Goal: Task Accomplishment & Management: Complete application form

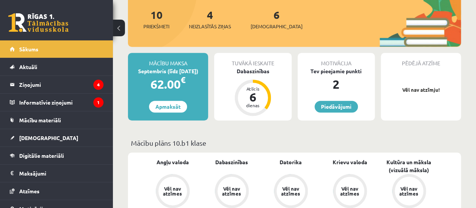
scroll to position [142, 0]
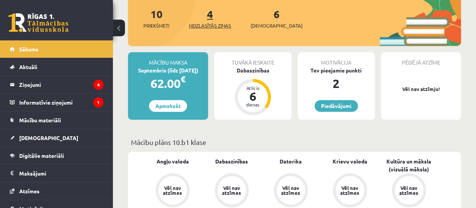
click at [211, 15] on link "4 Neizlasītās ziņas" at bounding box center [210, 18] width 42 height 22
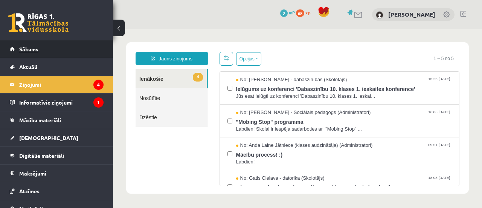
click at [59, 53] on link "Sākums" at bounding box center [57, 48] width 94 height 17
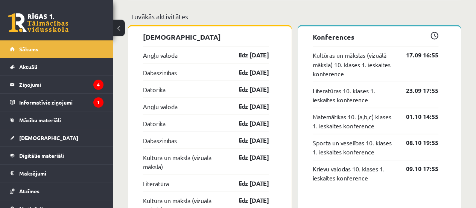
scroll to position [650, 0]
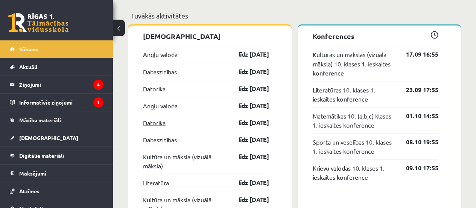
click at [158, 122] on link "Datorika" at bounding box center [154, 122] width 23 height 9
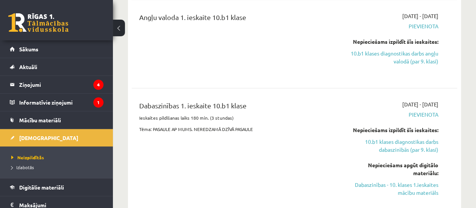
scroll to position [258, 0]
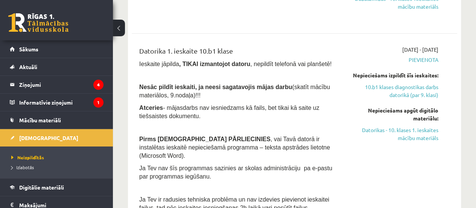
click at [218, 65] on b ", TIKAI izmantojot datoru" at bounding box center [214, 64] width 71 height 6
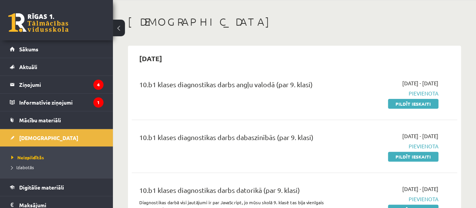
scroll to position [28, 0]
click at [424, 104] on link "Pildīt ieskaiti" at bounding box center [413, 104] width 50 height 10
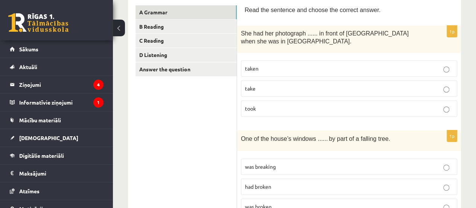
scroll to position [132, 0]
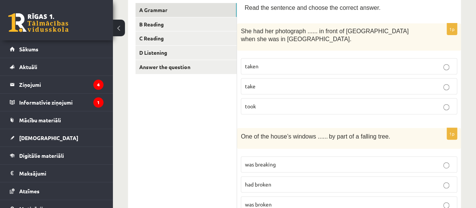
click at [307, 69] on p "taken" at bounding box center [349, 66] width 208 height 8
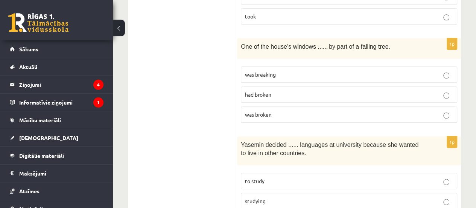
scroll to position [222, 0]
click at [286, 113] on p "was broken" at bounding box center [349, 114] width 208 height 8
click at [287, 88] on label "had broken" at bounding box center [349, 94] width 217 height 16
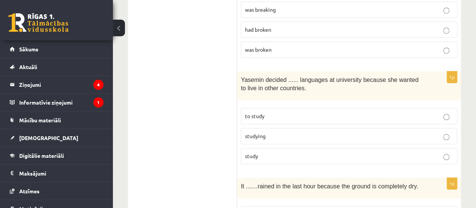
scroll to position [287, 0]
click at [296, 52] on label "was broken" at bounding box center [349, 49] width 217 height 16
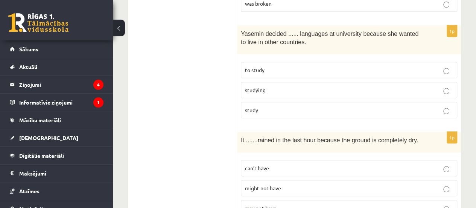
scroll to position [333, 0]
click at [290, 70] on p "to study" at bounding box center [349, 70] width 208 height 8
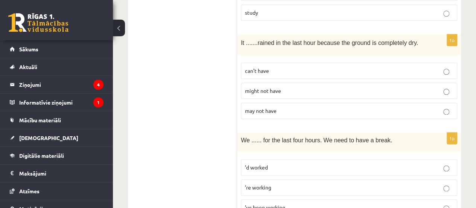
scroll to position [431, 0]
click at [282, 66] on p "can’t have" at bounding box center [349, 70] width 208 height 8
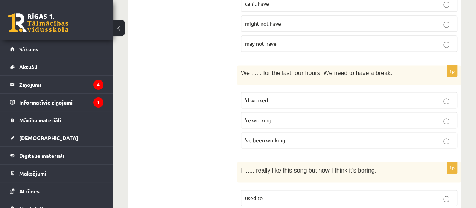
scroll to position [499, 0]
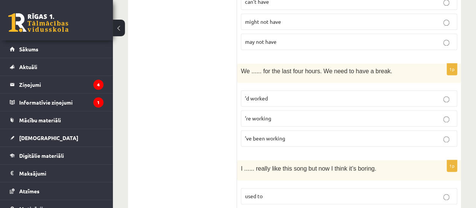
click at [279, 134] on span "’ve been working" at bounding box center [265, 137] width 40 height 7
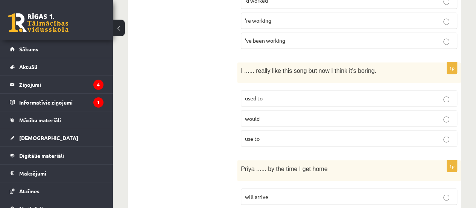
scroll to position [597, 0]
click at [281, 90] on label "used to" at bounding box center [349, 98] width 217 height 16
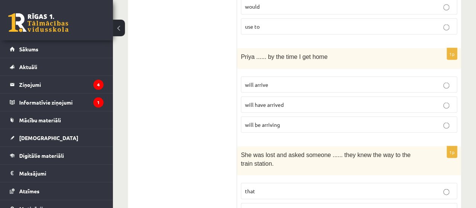
scroll to position [709, 0]
click at [275, 100] on span "will have arrived" at bounding box center [264, 103] width 39 height 7
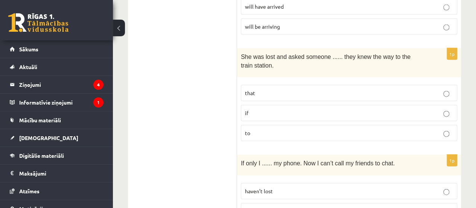
scroll to position [806, 0]
click at [273, 108] on p "if" at bounding box center [349, 112] width 208 height 8
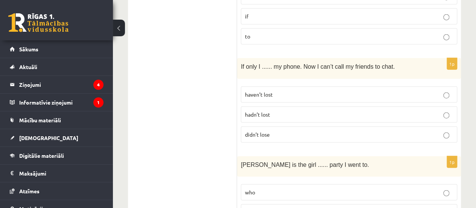
scroll to position [906, 0]
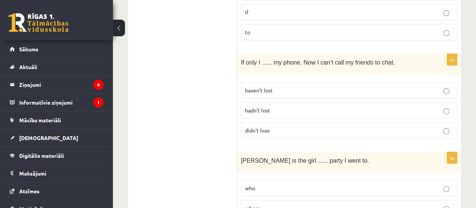
click at [271, 106] on p "hadn’t lost" at bounding box center [349, 110] width 208 height 8
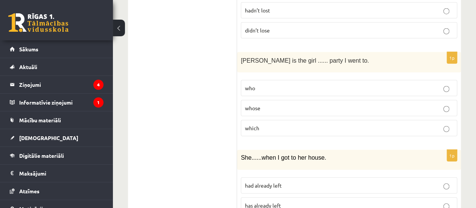
scroll to position [1006, 0]
click at [269, 104] on p "whose" at bounding box center [349, 108] width 208 height 8
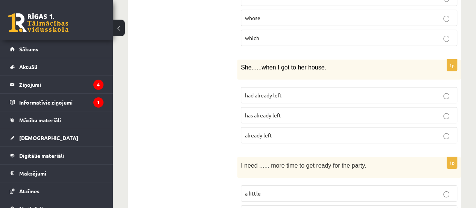
scroll to position [1096, 0]
click at [273, 91] on p "had already left" at bounding box center [349, 95] width 208 height 8
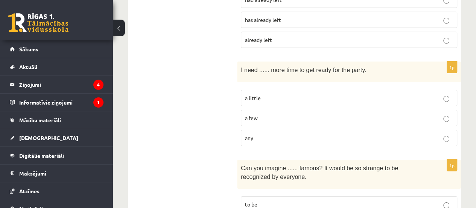
scroll to position [1192, 0]
click at [273, 89] on label "a little" at bounding box center [349, 97] width 217 height 16
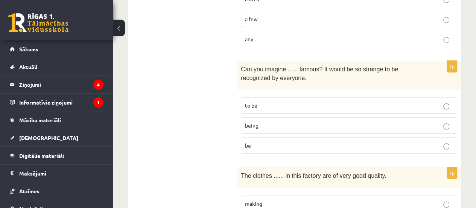
scroll to position [1292, 0]
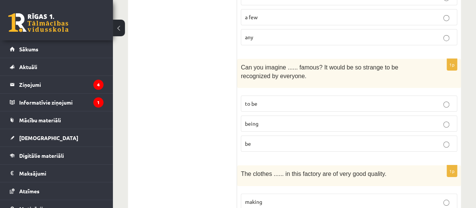
click at [263, 119] on p "being" at bounding box center [349, 123] width 208 height 8
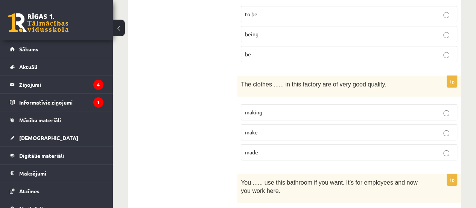
scroll to position [1381, 0]
click at [260, 148] on p "made" at bounding box center [349, 152] width 208 height 8
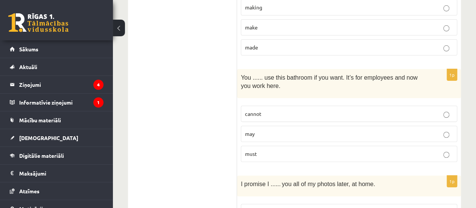
scroll to position [1490, 0]
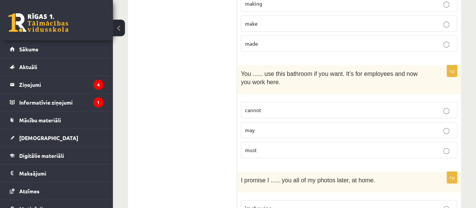
click at [285, 126] on p "may" at bounding box center [349, 130] width 208 height 8
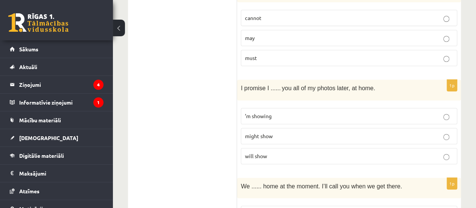
scroll to position [1583, 0]
click at [270, 151] on p "will show" at bounding box center [349, 155] width 208 height 8
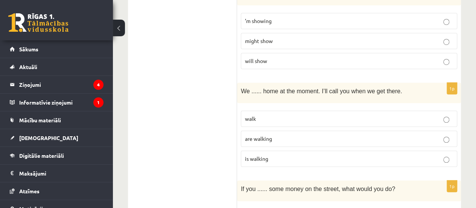
scroll to position [1681, 0]
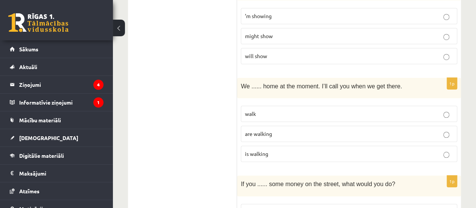
click at [270, 130] on span "are walking" at bounding box center [258, 133] width 27 height 7
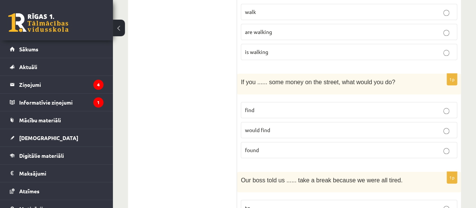
click at [269, 146] on p "found" at bounding box center [349, 150] width 208 height 8
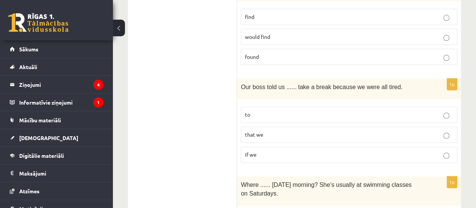
scroll to position [1886, 0]
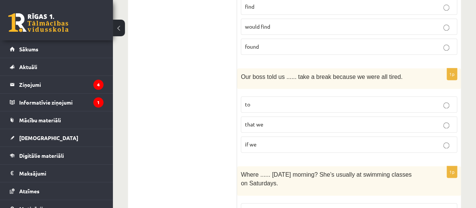
click at [282, 100] on p "to" at bounding box center [349, 104] width 208 height 8
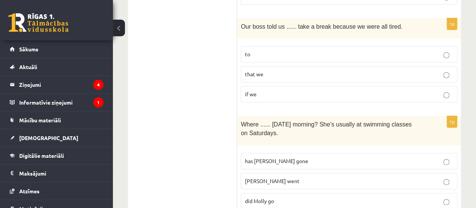
scroll to position [1949, 0]
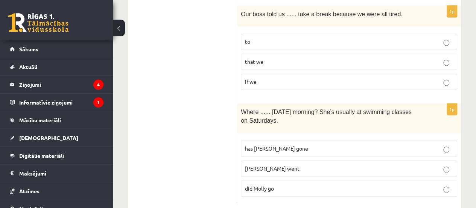
click at [284, 184] on p "did Molly go" at bounding box center [349, 188] width 208 height 8
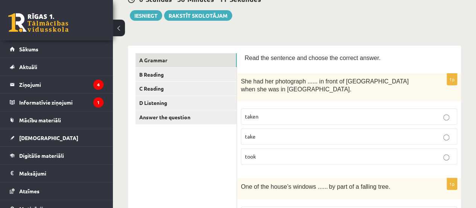
scroll to position [82, 0]
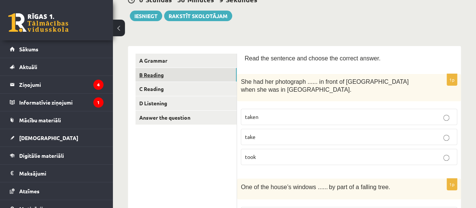
click at [206, 76] on link "B Reading" at bounding box center [186, 75] width 101 height 14
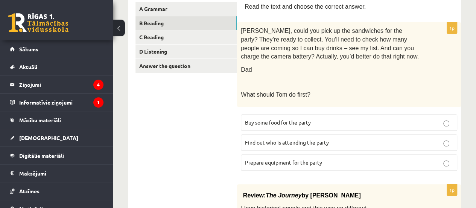
scroll to position [131, 0]
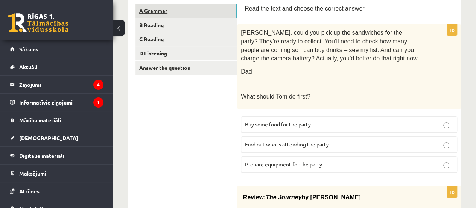
click at [213, 10] on link "A Grammar" at bounding box center [186, 11] width 101 height 14
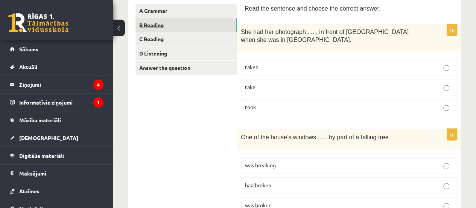
click at [212, 23] on link "B Reading" at bounding box center [186, 25] width 101 height 14
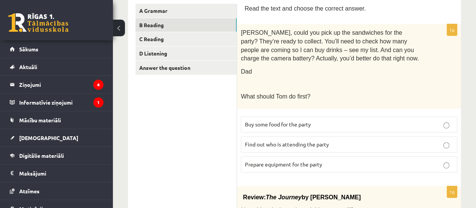
click at [304, 162] on span "Prepare equipment for the party" at bounding box center [283, 163] width 77 height 7
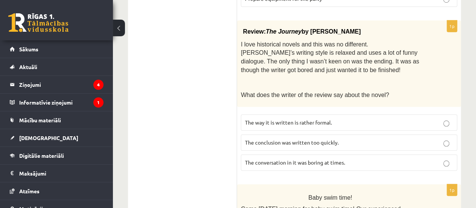
scroll to position [306, 0]
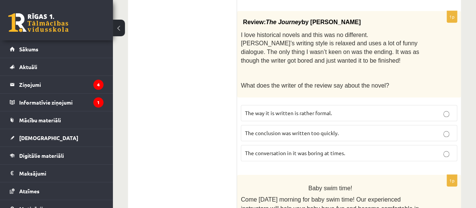
click at [308, 129] on span "The conclusion was written too quickly." at bounding box center [292, 132] width 94 height 7
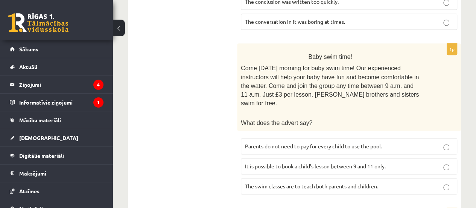
scroll to position [439, 0]
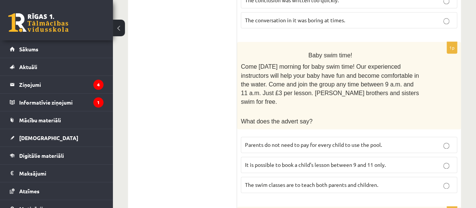
click at [301, 161] on span "It is possible to book a child’s lesson between 9 and 11 only." at bounding box center [315, 164] width 141 height 7
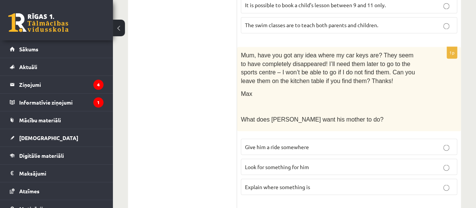
scroll to position [598, 0]
click at [319, 158] on label "Look for something for him" at bounding box center [349, 166] width 217 height 16
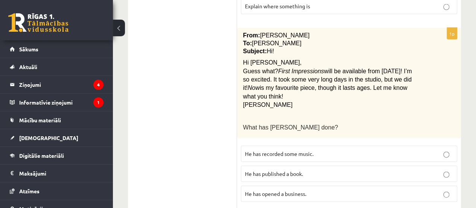
scroll to position [779, 0]
click at [328, 149] on p "He has recorded some music." at bounding box center [349, 153] width 208 height 8
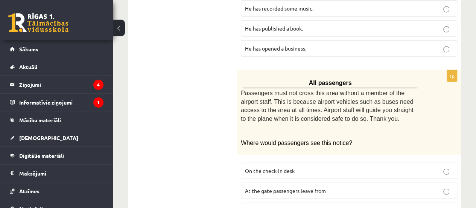
scroll to position [935, 0]
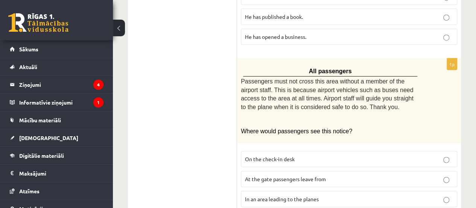
click at [275, 195] on span "In an area leading to the planes" at bounding box center [282, 198] width 74 height 7
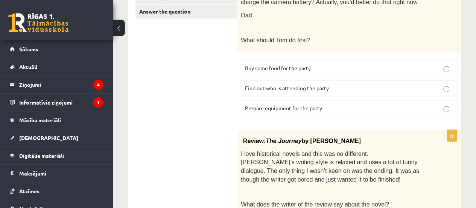
scroll to position [0, 0]
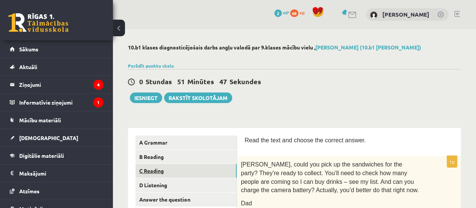
click at [179, 166] on link "C Reading" at bounding box center [186, 170] width 101 height 14
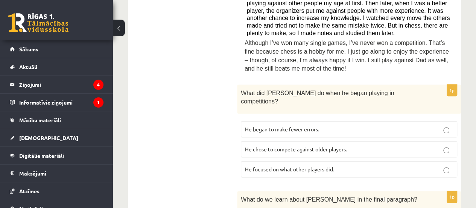
scroll to position [362, 0]
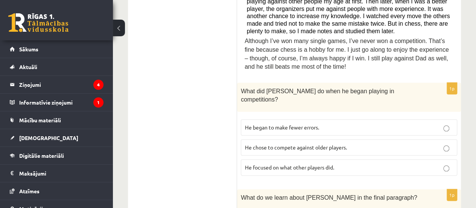
click at [339, 123] on p "He began to make fewer errors." at bounding box center [349, 127] width 208 height 8
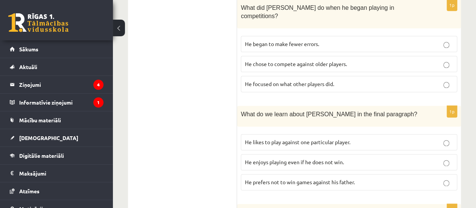
scroll to position [446, 0]
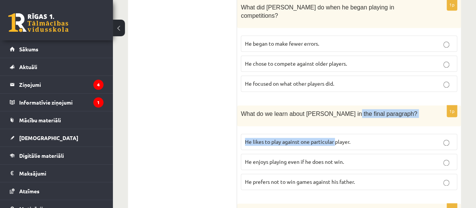
drag, startPoint x: 339, startPoint y: 97, endPoint x: 335, endPoint y: 118, distance: 21.5
click at [335, 118] on div "1p What do we learn about Sam in the final paragraph? He likes to play against …" at bounding box center [349, 150] width 224 height 90
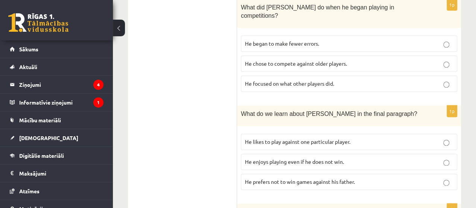
click at [203, 128] on ul "A Grammar B Reading C Reading D Listening Answer the question" at bounding box center [187, 154] width 102 height 929
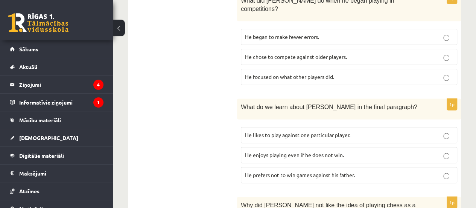
scroll to position [453, 0]
click at [260, 151] on span "He enjoys playing even if he does not win." at bounding box center [294, 154] width 99 height 7
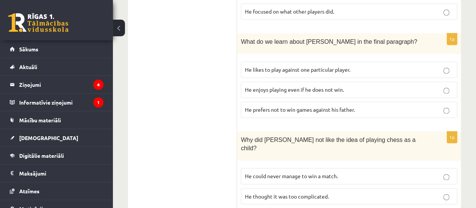
scroll to position [517, 0]
click at [285, 192] on p "He thought it was too complicated." at bounding box center [349, 196] width 208 height 8
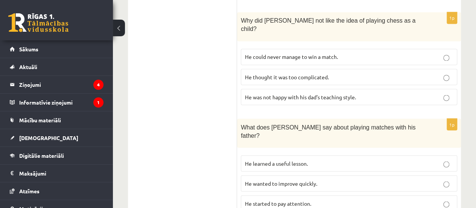
scroll to position [648, 0]
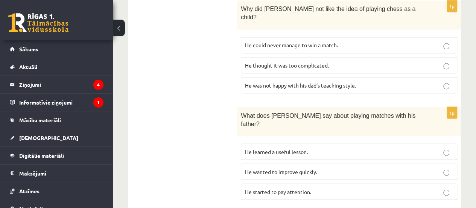
click at [324, 147] on p "He learned a useful lesson." at bounding box center [349, 151] width 208 height 8
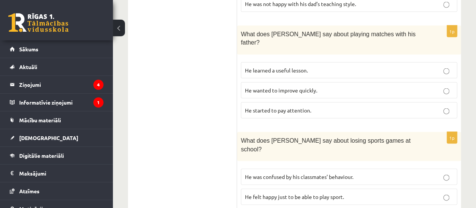
scroll to position [732, 0]
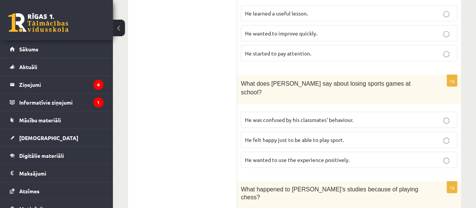
scroll to position [815, 0]
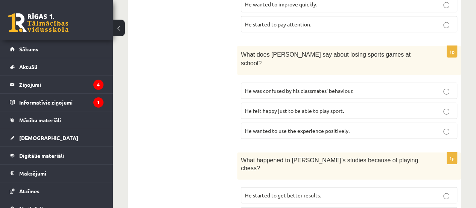
click at [317, 191] on span "He started to get better results." at bounding box center [283, 194] width 76 height 7
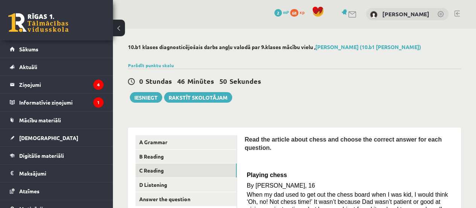
scroll to position [0, 0]
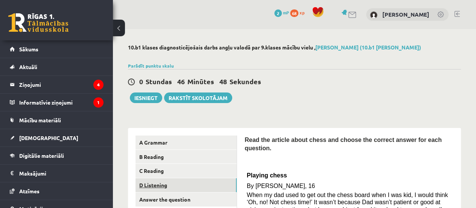
click at [184, 186] on link "D Listening" at bounding box center [186, 185] width 101 height 14
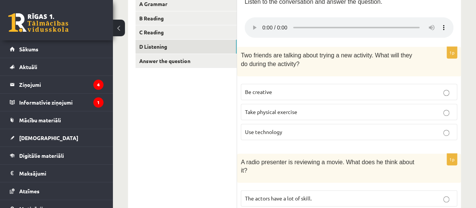
scroll to position [141, 0]
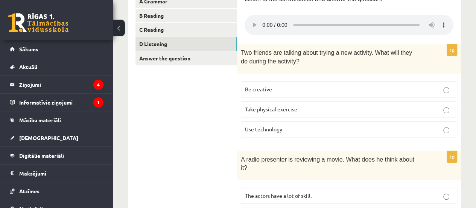
click at [270, 86] on span "Be creative" at bounding box center [258, 88] width 27 height 7
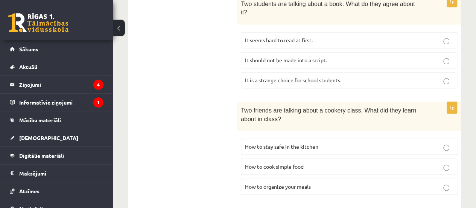
scroll to position [403, 0]
click at [293, 182] on p "How to organize your meals" at bounding box center [349, 186] width 208 height 8
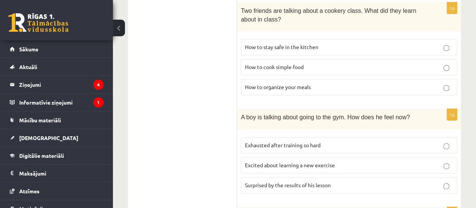
scroll to position [510, 0]
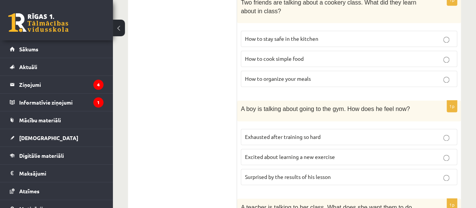
click at [325, 133] on p "Exhausted after training so hard" at bounding box center [349, 137] width 208 height 8
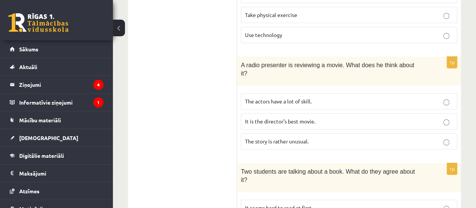
scroll to position [235, 0]
click at [347, 76] on div "A radio presenter is reviewing a movie. What does he think about it?" at bounding box center [349, 71] width 224 height 29
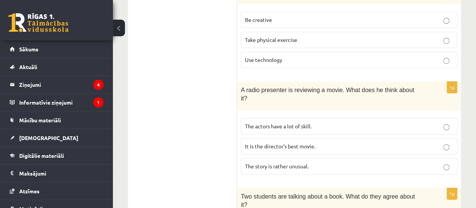
scroll to position [197, 0]
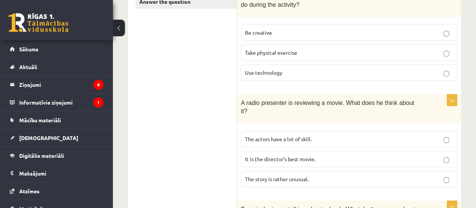
click at [314, 155] on span "It is the director’s best movie." at bounding box center [280, 158] width 70 height 7
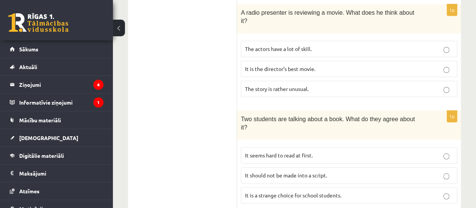
scroll to position [288, 0]
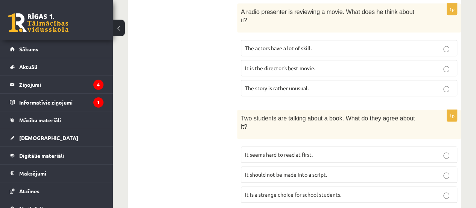
click at [322, 84] on p "The story is rather unusual." at bounding box center [349, 88] width 208 height 8
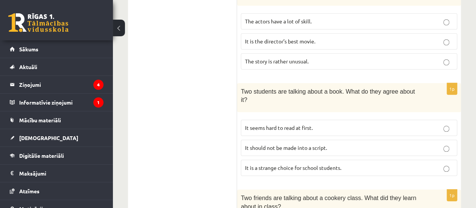
scroll to position [314, 0]
click at [314, 124] on p "It seems hard to read at first." at bounding box center [349, 128] width 208 height 8
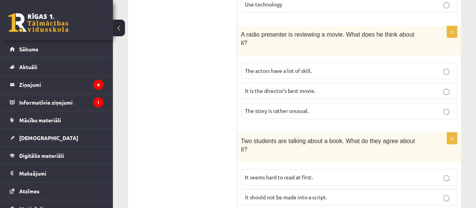
scroll to position [266, 0]
click at [324, 86] on p "It is the director’s best movie." at bounding box center [349, 90] width 208 height 8
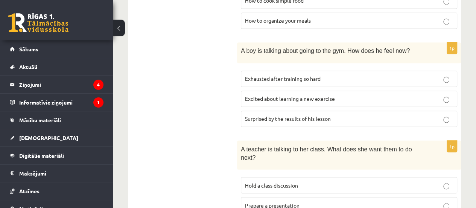
scroll to position [591, 0]
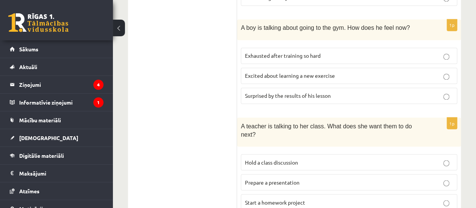
click at [312, 178] on p "Prepare a presentation" at bounding box center [349, 182] width 208 height 8
click at [304, 194] on label "Start a homework project" at bounding box center [349, 202] width 217 height 16
click at [339, 174] on label "Prepare a presentation" at bounding box center [349, 182] width 217 height 16
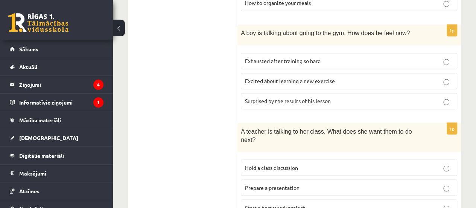
scroll to position [585, 0]
click at [320, 203] on p "Start a homework project" at bounding box center [349, 207] width 208 height 8
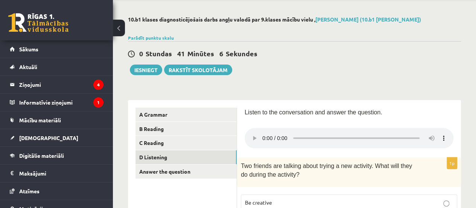
scroll to position [26, 0]
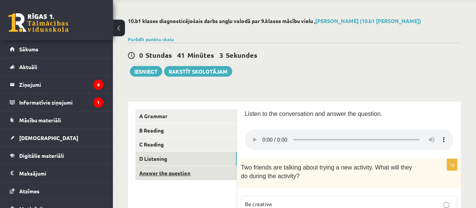
click at [197, 171] on link "Answer the question" at bounding box center [186, 173] width 101 height 14
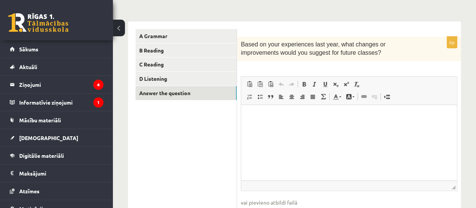
scroll to position [106, 0]
click at [281, 116] on p "Bagātinātā teksta redaktors, wiswyg-editor-user-answer-47024925325720" at bounding box center [349, 116] width 201 height 8
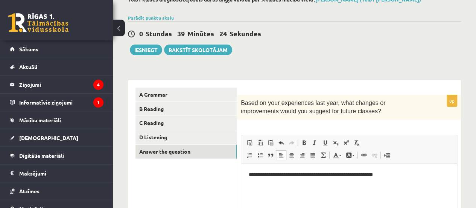
scroll to position [47, 0]
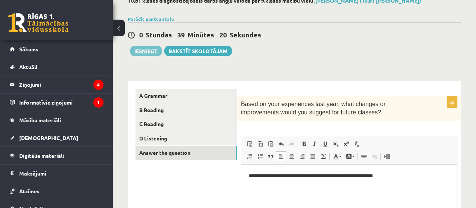
click at [150, 48] on button "Iesniegt" at bounding box center [146, 51] width 32 height 11
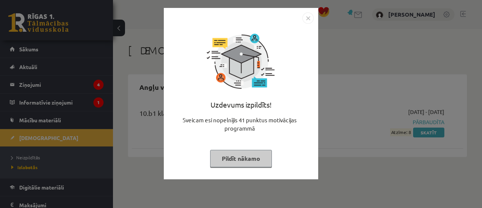
click at [346, 85] on div "Uzdevums izpildīts! Sveicam esi nopelnījis 41 punktus motivācijas programmā Pil…" at bounding box center [241, 104] width 482 height 208
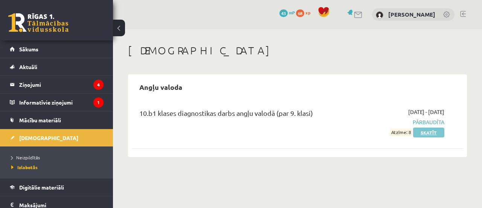
click at [424, 131] on link "Skatīt" at bounding box center [428, 132] width 31 height 10
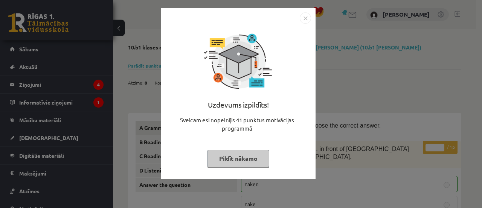
click at [413, 86] on div "Uzdevums izpildīts! Sveicam esi nopelnījis 41 punktus motivācijas programmā Pil…" at bounding box center [241, 104] width 482 height 208
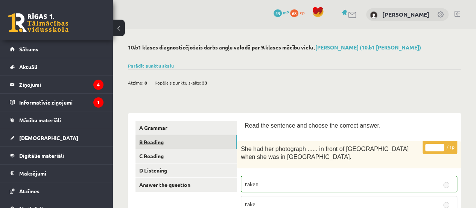
click at [192, 141] on link "B Reading" at bounding box center [186, 142] width 101 height 14
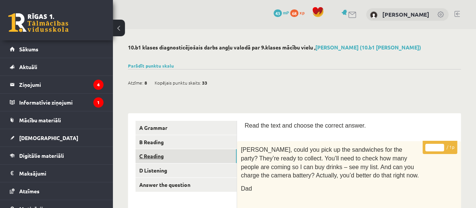
click at [185, 156] on link "C Reading" at bounding box center [186, 156] width 101 height 14
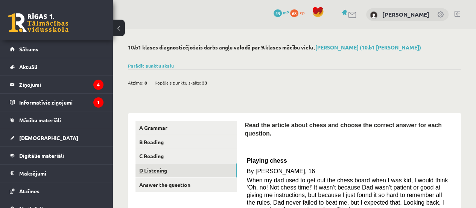
click at [187, 173] on link "D Listening" at bounding box center [186, 170] width 101 height 14
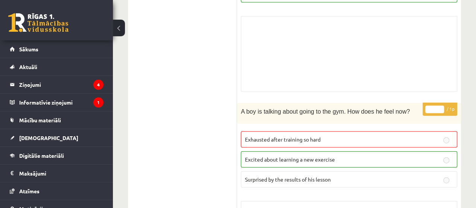
scroll to position [878, 0]
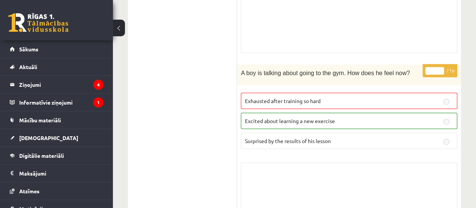
click at [281, 178] on div "Skolotāja pielikums" at bounding box center [349, 199] width 217 height 75
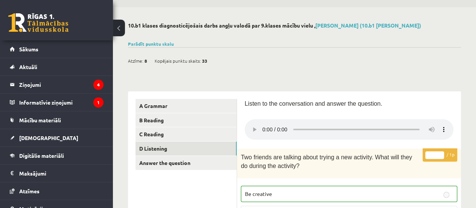
scroll to position [0, 0]
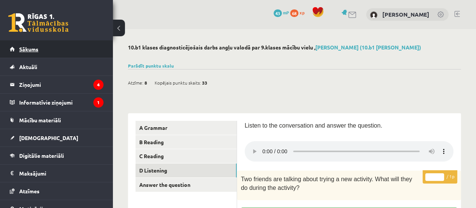
click at [79, 53] on link "Sākums" at bounding box center [57, 48] width 94 height 17
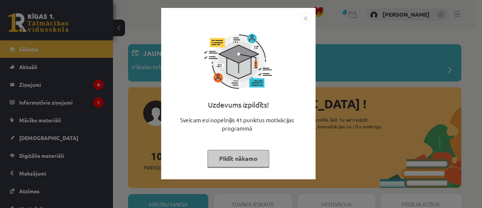
click at [313, 95] on div "Uzdevums izpildīts! Sveicam esi nopelnījis 41 punktus motivācijas programmā Pil…" at bounding box center [238, 93] width 154 height 171
click at [241, 159] on button "Pildīt nākamo" at bounding box center [239, 158] width 62 height 17
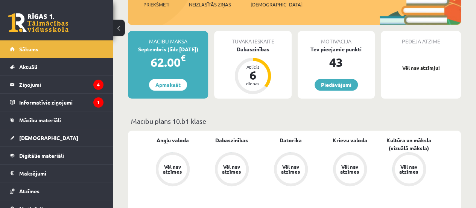
scroll to position [162, 0]
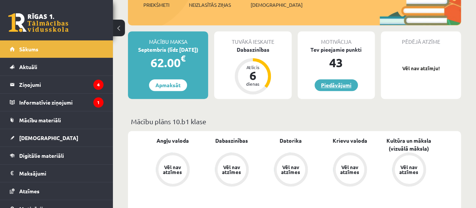
click at [325, 85] on link "Piedāvājumi" at bounding box center [336, 85] width 43 height 12
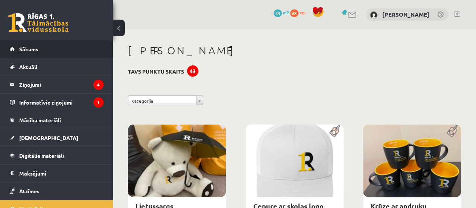
click at [68, 53] on link "Sākums" at bounding box center [57, 48] width 94 height 17
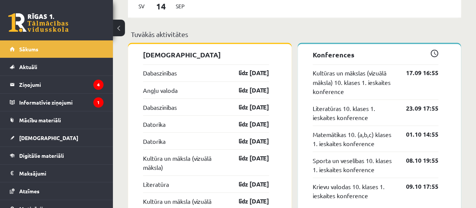
scroll to position [634, 0]
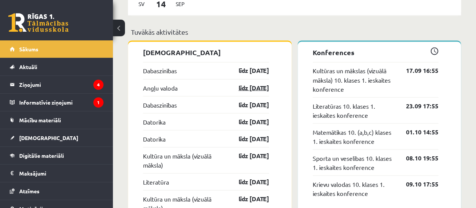
click at [246, 89] on link "līdz [DATE]" at bounding box center [248, 87] width 44 height 9
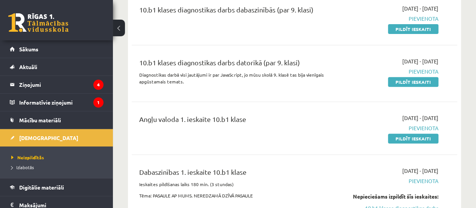
scroll to position [110, 0]
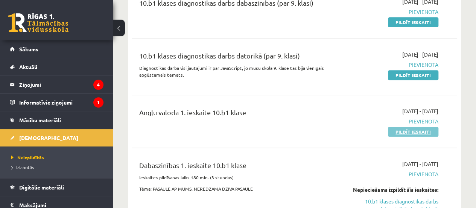
click at [393, 130] on link "Pildīt ieskaiti" at bounding box center [413, 132] width 50 height 10
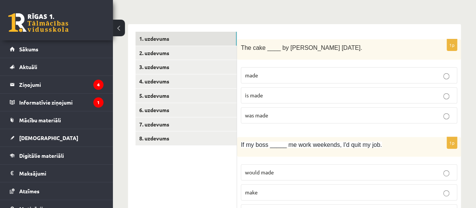
scroll to position [106, 0]
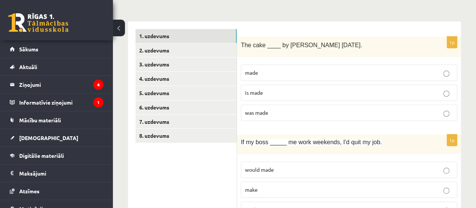
click at [318, 89] on p "is made" at bounding box center [349, 93] width 208 height 8
click at [304, 111] on p "was made" at bounding box center [349, 112] width 208 height 8
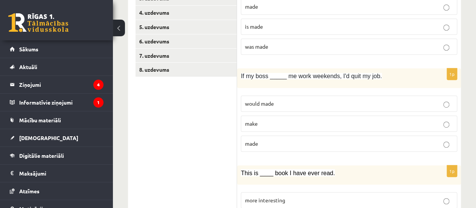
scroll to position [182, 0]
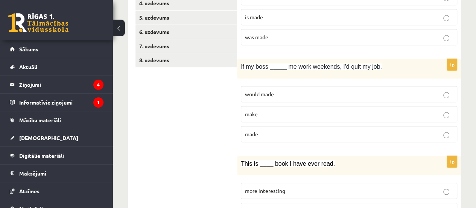
click at [278, 130] on p "made" at bounding box center [349, 134] width 208 height 8
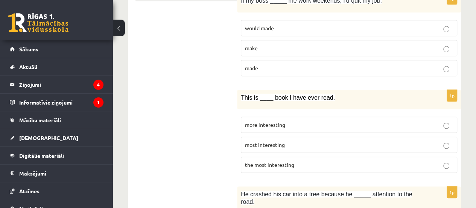
scroll to position [255, 0]
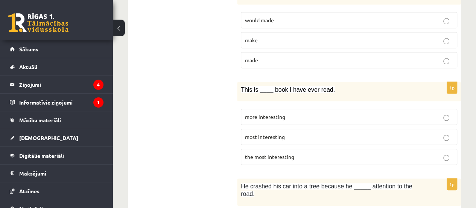
click at [284, 154] on span "the most interesting" at bounding box center [269, 156] width 49 height 7
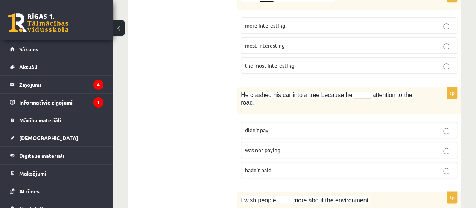
scroll to position [347, 0]
click at [276, 146] on span "was not paying" at bounding box center [262, 149] width 35 height 7
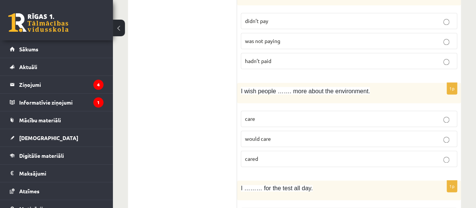
scroll to position [456, 0]
click at [282, 134] on p "would care" at bounding box center [349, 138] width 208 height 8
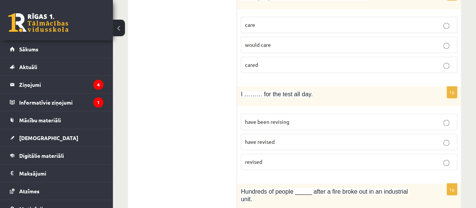
scroll to position [550, 0]
click at [285, 118] on span "have been revising" at bounding box center [267, 121] width 44 height 7
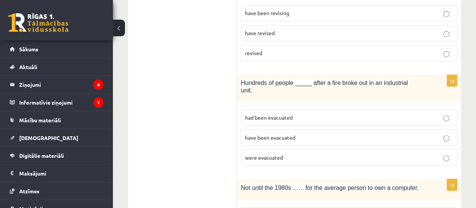
scroll to position [658, 0]
click at [293, 113] on span "had been evacuated" at bounding box center [269, 116] width 48 height 7
click at [284, 153] on p "were evacuated" at bounding box center [349, 157] width 208 height 8
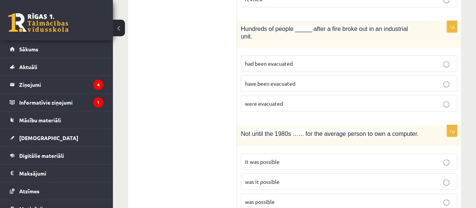
scroll to position [708, 0]
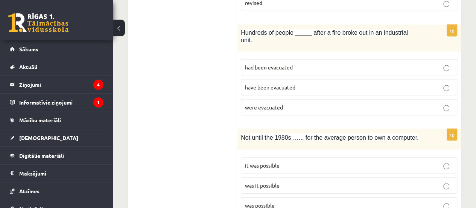
click at [296, 63] on p "had been evacuated" at bounding box center [349, 67] width 208 height 8
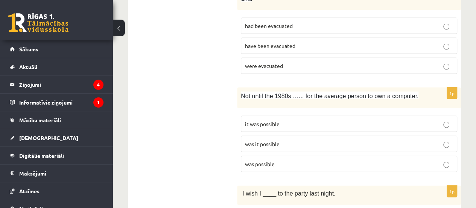
scroll to position [770, 0]
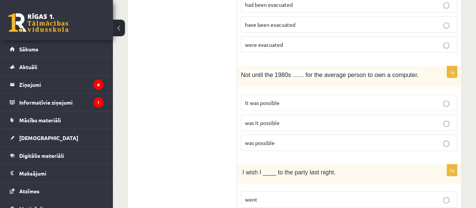
click at [283, 119] on p "was it possible" at bounding box center [349, 123] width 208 height 8
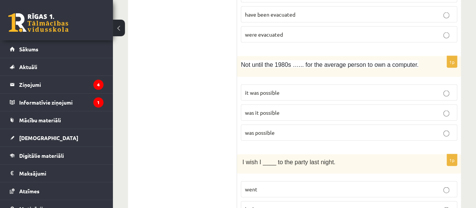
scroll to position [777, 0]
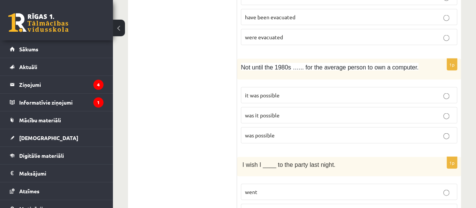
click at [298, 87] on label "it was possible" at bounding box center [349, 95] width 217 height 16
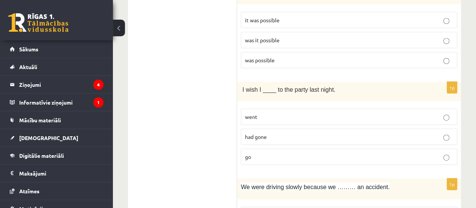
scroll to position [854, 0]
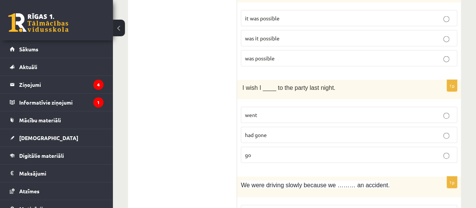
click at [275, 131] on p "had gone" at bounding box center [349, 135] width 208 height 8
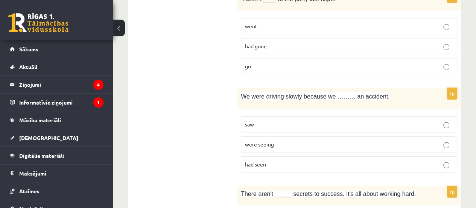
scroll to position [943, 0]
click at [272, 140] on span "were seeing" at bounding box center [259, 143] width 29 height 7
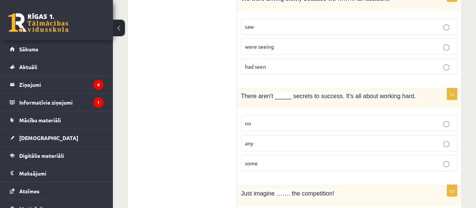
scroll to position [1041, 0]
click at [272, 138] on p "any" at bounding box center [349, 142] width 208 height 8
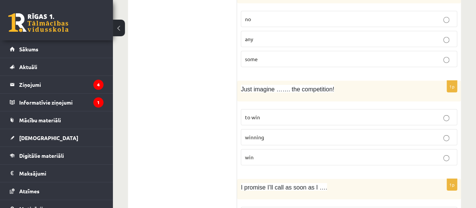
scroll to position [1146, 0]
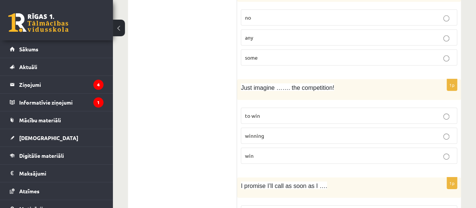
click at [294, 131] on p "winning" at bounding box center [349, 135] width 208 height 8
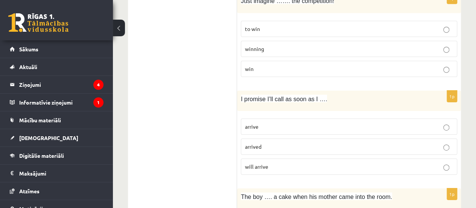
scroll to position [1233, 0]
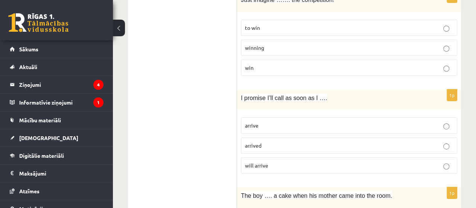
click at [293, 121] on p "arrive" at bounding box center [349, 125] width 208 height 8
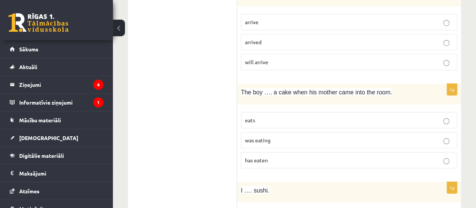
scroll to position [1338, 0]
click at [288, 130] on label "was eating" at bounding box center [349, 138] width 217 height 16
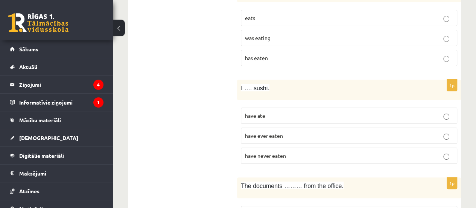
scroll to position [1439, 0]
click at [289, 151] on p "have never eaten" at bounding box center [349, 155] width 208 height 8
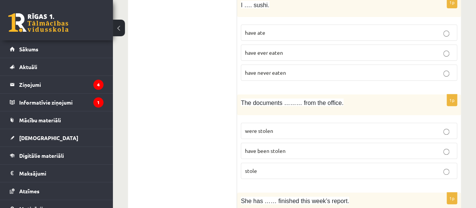
scroll to position [1523, 0]
click at [291, 145] on p "have been stolen" at bounding box center [349, 149] width 208 height 8
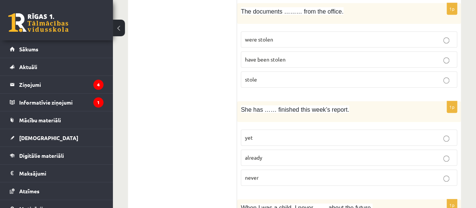
scroll to position [1613, 0]
click at [291, 149] on label "already" at bounding box center [349, 157] width 217 height 16
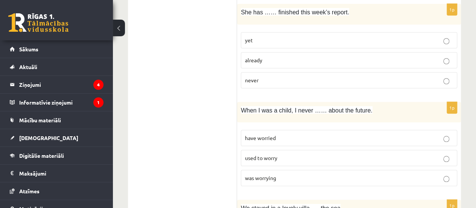
scroll to position [1710, 0]
click at [284, 153] on p "used to worry" at bounding box center [349, 157] width 208 height 8
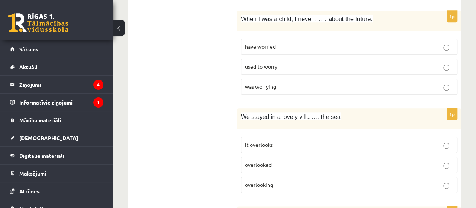
scroll to position [1801, 0]
click at [278, 180] on p "overlooking" at bounding box center [349, 184] width 208 height 8
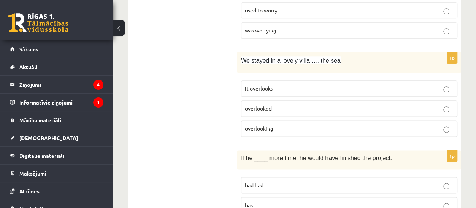
scroll to position [1879, 0]
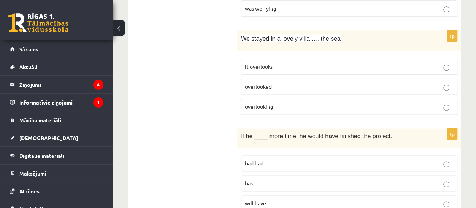
click at [283, 155] on label "had had" at bounding box center [349, 163] width 217 height 16
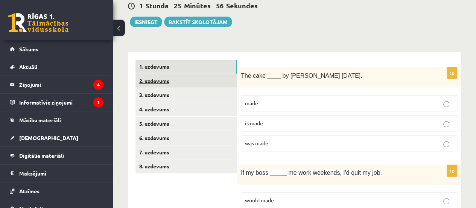
scroll to position [77, 0]
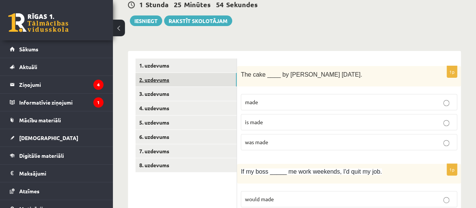
click at [168, 77] on link "2. uzdevums" at bounding box center [186, 80] width 101 height 14
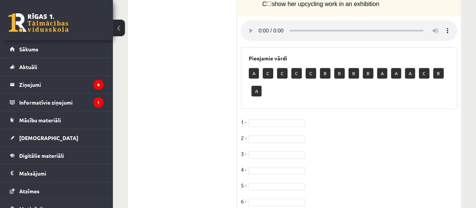
scroll to position [447, 0]
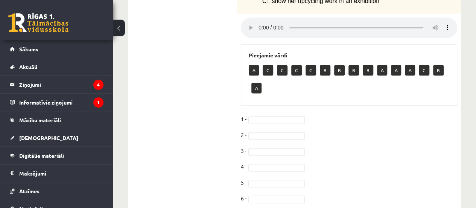
click at [269, 65] on p "C" at bounding box center [268, 70] width 11 height 11
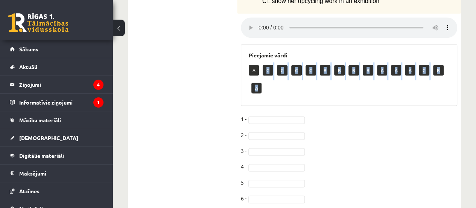
drag, startPoint x: 266, startPoint y: 44, endPoint x: 266, endPoint y: 55, distance: 11.3
click at [266, 62] on div "A C C C C B B B B A A A C B A" at bounding box center [349, 79] width 201 height 35
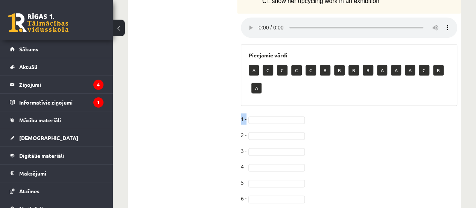
drag, startPoint x: 282, startPoint y: 61, endPoint x: 262, endPoint y: 91, distance: 35.9
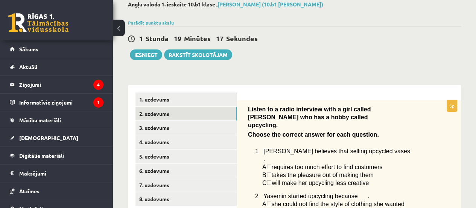
scroll to position [43, 0]
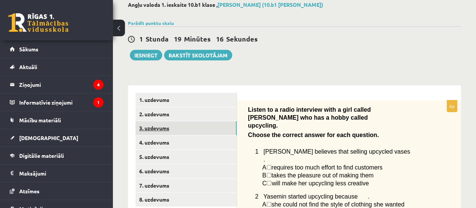
click at [213, 129] on link "3. uzdevums" at bounding box center [186, 128] width 101 height 14
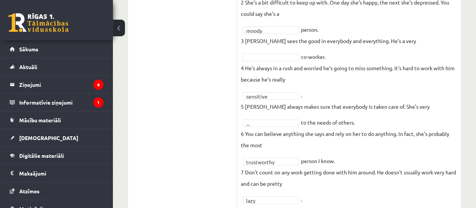
scroll to position [265, 0]
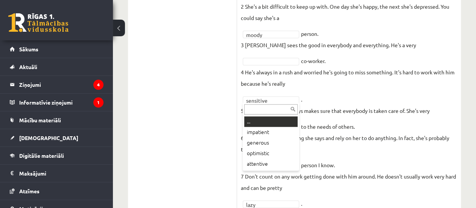
click at [272, 110] on input "text" at bounding box center [270, 109] width 53 height 11
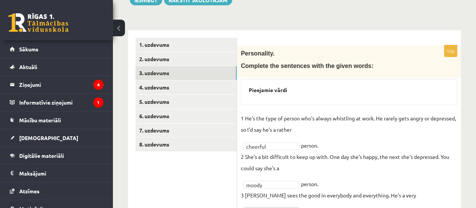
scroll to position [97, 0]
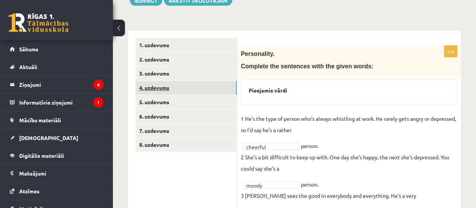
click at [203, 88] on link "4. uzdevums" at bounding box center [186, 88] width 101 height 14
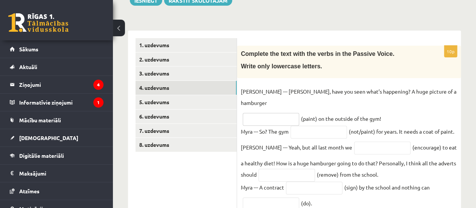
click at [258, 113] on input "text" at bounding box center [271, 119] width 56 height 13
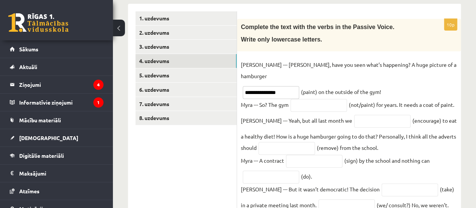
scroll to position [125, 0]
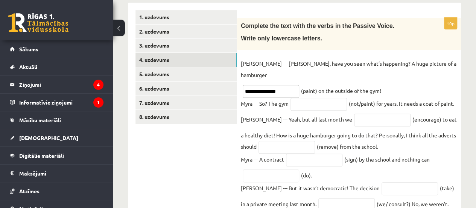
type input "**********"
click at [310, 98] on input "text" at bounding box center [319, 104] width 56 height 13
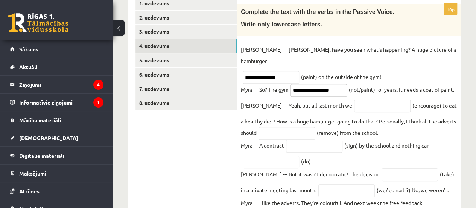
scroll to position [143, 0]
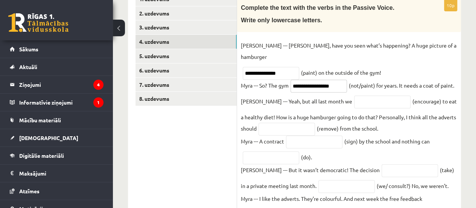
type input "**********"
click at [354, 95] on input "text" at bounding box center [382, 101] width 56 height 13
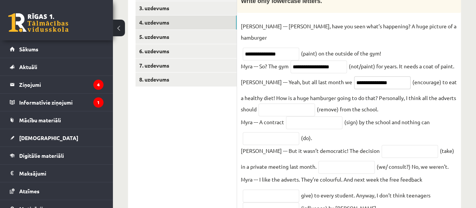
scroll to position [165, 0]
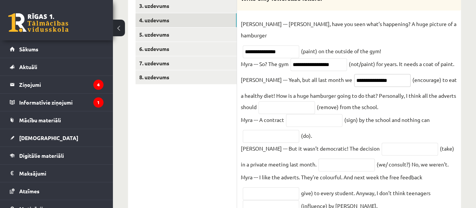
type input "**********"
click at [286, 101] on input "text" at bounding box center [287, 107] width 56 height 13
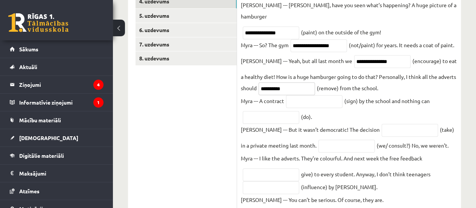
scroll to position [184, 0]
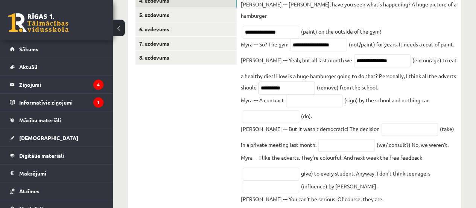
type input "**********"
click at [307, 94] on input "text" at bounding box center [314, 100] width 56 height 13
type input "*"
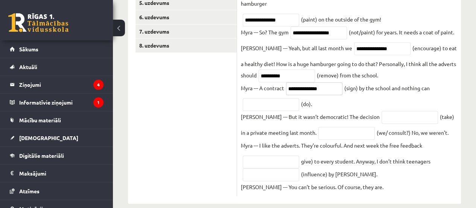
type input "**********"
click at [274, 100] on fieldset "**********" at bounding box center [349, 89] width 217 height 206
click at [280, 98] on input "text" at bounding box center [271, 104] width 56 height 13
type input "*******"
click at [382, 111] on input "text" at bounding box center [410, 117] width 56 height 13
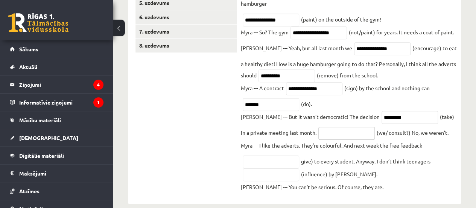
click at [325, 127] on input "text" at bounding box center [347, 133] width 56 height 13
click at [387, 111] on input "*********" at bounding box center [410, 117] width 56 height 13
type input "*"
type input "**********"
click at [319, 127] on input "text" at bounding box center [347, 133] width 56 height 13
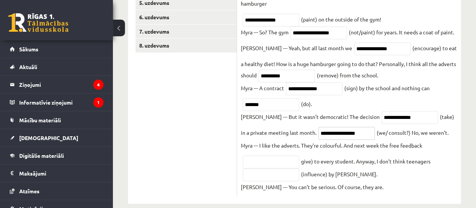
type input "**********"
click at [270, 155] on input "text" at bounding box center [271, 161] width 56 height 13
type input "**********"
click at [282, 168] on input "text" at bounding box center [271, 174] width 56 height 13
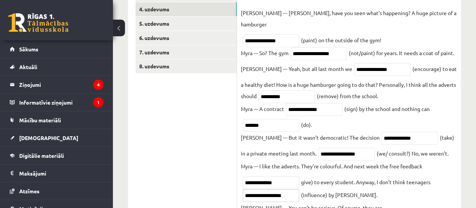
scroll to position [173, 0]
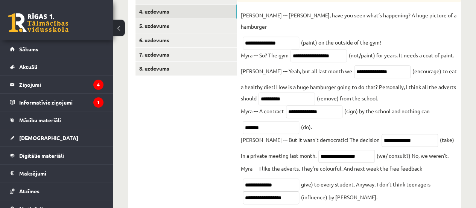
type input "**********"
click at [284, 178] on input "**********" at bounding box center [271, 184] width 56 height 13
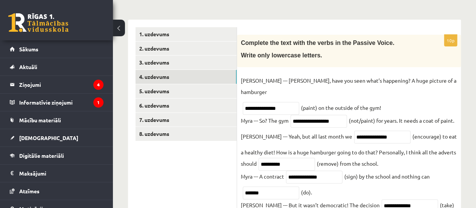
scroll to position [108, 0]
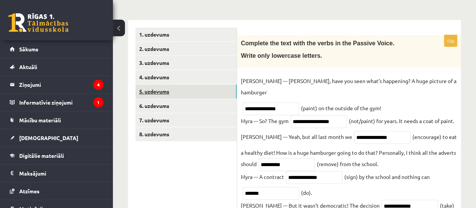
click at [188, 92] on link "5. uzdevums" at bounding box center [186, 91] width 101 height 14
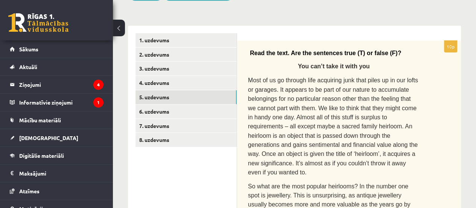
scroll to position [104, 0]
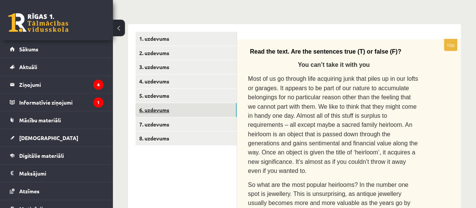
click at [202, 108] on link "6. uzdevums" at bounding box center [186, 110] width 101 height 14
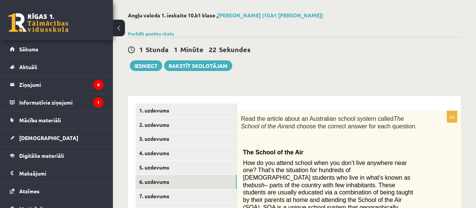
scroll to position [0, 0]
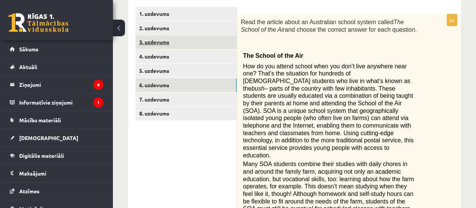
scroll to position [129, 0]
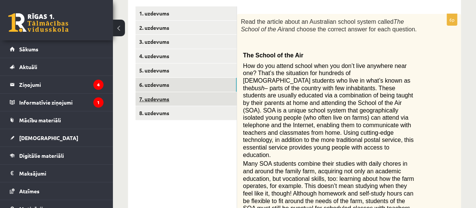
click at [175, 95] on link "7. uzdevums" at bounding box center [186, 99] width 101 height 14
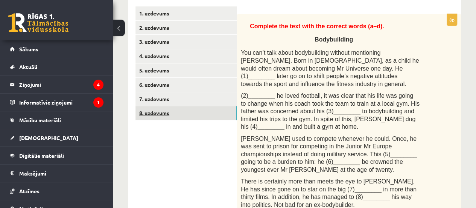
click at [187, 111] on link "8. uzdevums" at bounding box center [186, 113] width 101 height 14
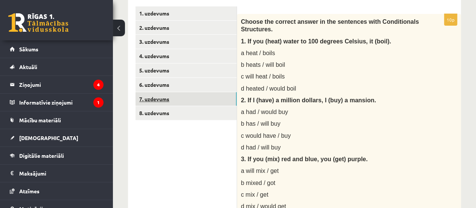
click at [183, 102] on link "7. uzdevums" at bounding box center [186, 99] width 101 height 14
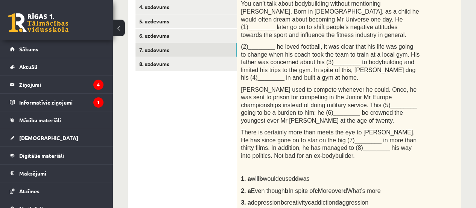
scroll to position [179, 0]
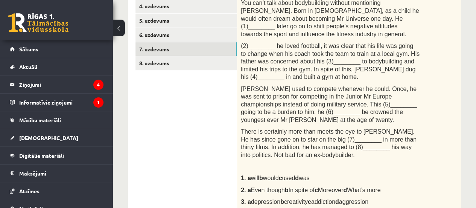
click at [322, 111] on span "Arnold used to compete whenever he could. Once, he was sent to prison for compe…" at bounding box center [329, 103] width 176 height 37
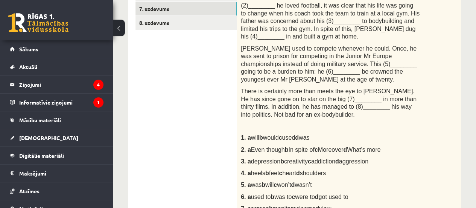
scroll to position [218, 0]
click at [260, 130] on div "Complete the text with the correct words (a–d). Bodybuilding You can’t talk abo…" at bounding box center [349, 78] width 224 height 308
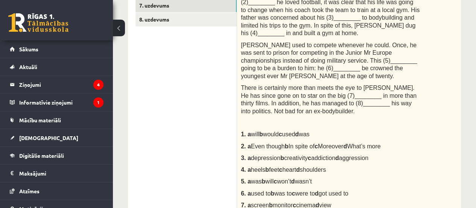
scroll to position [221, 0]
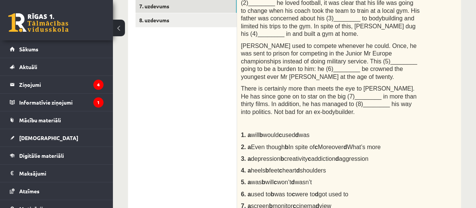
click at [260, 131] on span "will b would c used d was" at bounding box center [280, 134] width 59 height 6
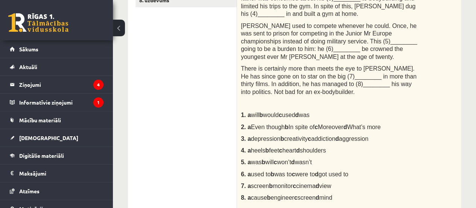
scroll to position [241, 0]
click at [259, 154] on div "Complete the text with the correct words (a–d). Bodybuilding You can’t talk abo…" at bounding box center [349, 56] width 224 height 308
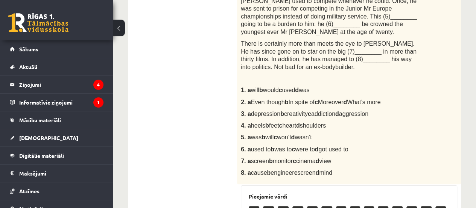
scroll to position [260, 0]
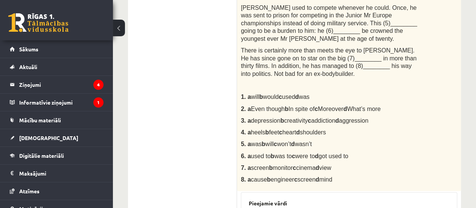
click at [266, 110] on span "Even though b In spite of c Moreover d What’s more" at bounding box center [316, 108] width 130 height 6
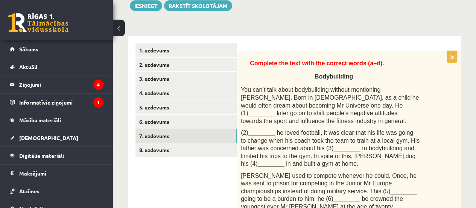
scroll to position [92, 0]
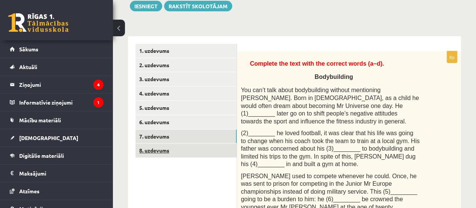
click at [197, 153] on link "8. uzdevums" at bounding box center [186, 150] width 101 height 14
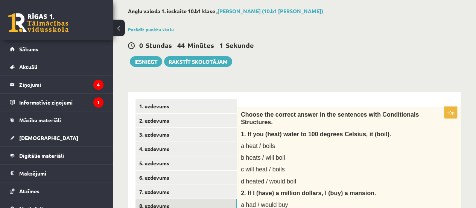
scroll to position [35, 0]
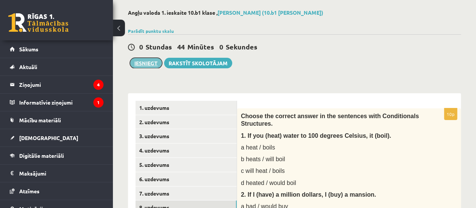
click at [155, 66] on button "Iesniegt" at bounding box center [146, 63] width 32 height 11
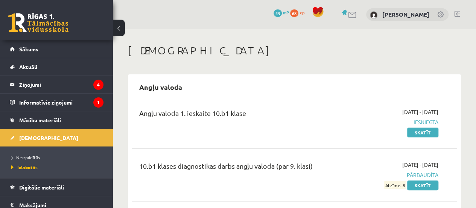
scroll to position [16, 0]
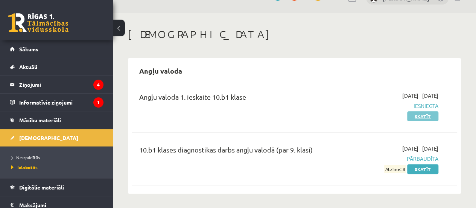
click at [415, 114] on link "Skatīt" at bounding box center [423, 116] width 31 height 10
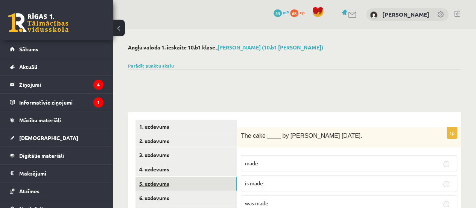
click at [181, 179] on link "5. uzdevums" at bounding box center [186, 183] width 101 height 14
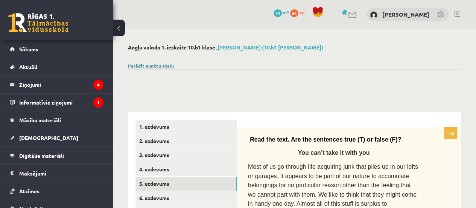
click at [170, 63] on link "Parādīt punktu skalu" at bounding box center [151, 66] width 46 height 6
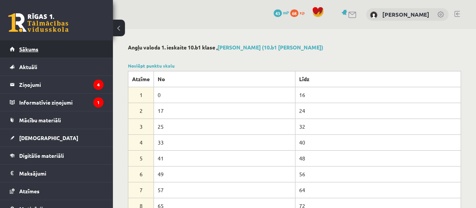
click at [69, 49] on link "Sākums" at bounding box center [57, 48] width 94 height 17
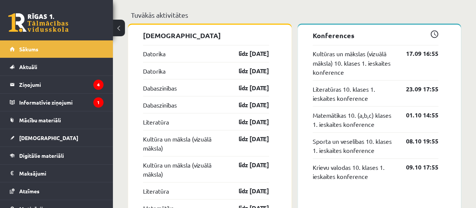
scroll to position [656, 0]
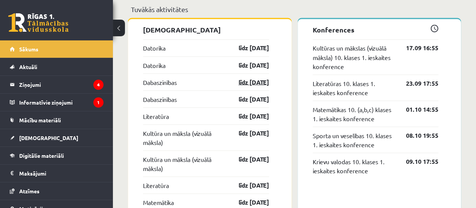
click at [245, 82] on link "līdz [DATE]" at bounding box center [248, 81] width 44 height 9
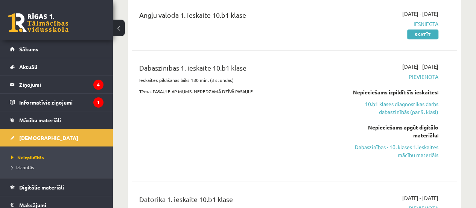
scroll to position [208, 0]
click at [402, 153] on link "Dabaszinības - 10. klases 1.ieskaites mācību materiāls" at bounding box center [393, 150] width 92 height 16
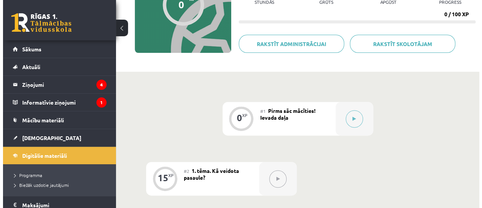
scroll to position [101, 0]
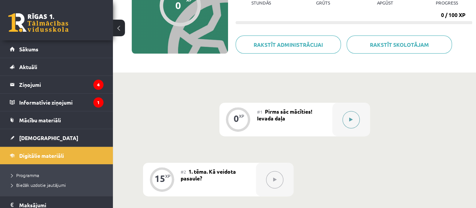
click at [356, 118] on button at bounding box center [351, 119] width 17 height 17
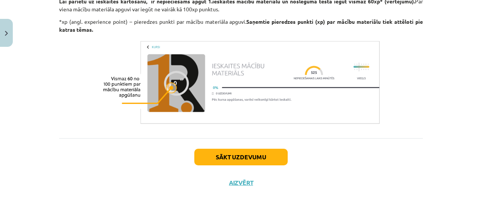
scroll to position [662, 0]
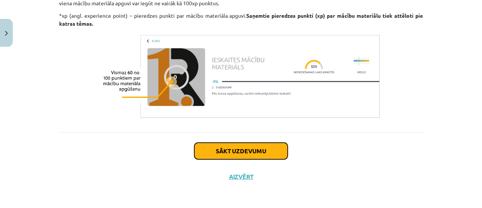
click at [255, 152] on button "Sākt uzdevumu" at bounding box center [240, 150] width 93 height 17
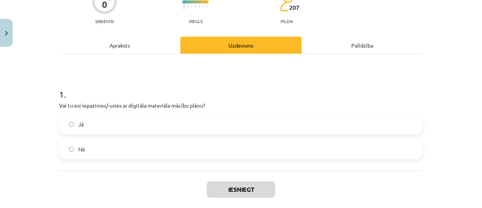
scroll to position [75, 0]
click at [241, 126] on label "Jā" at bounding box center [241, 123] width 362 height 19
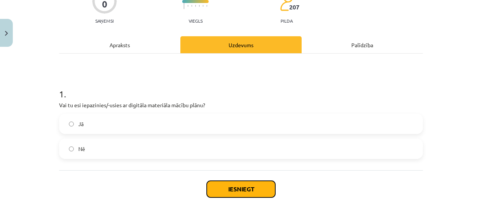
click at [230, 189] on button "Iesniegt" at bounding box center [241, 188] width 69 height 17
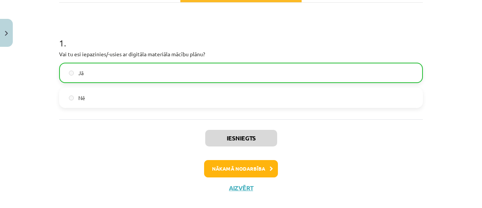
scroll to position [126, 0]
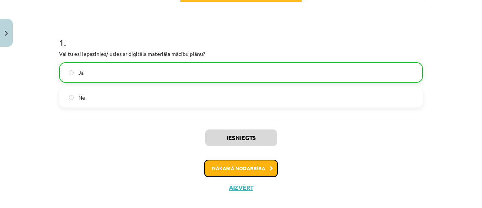
click at [245, 163] on button "Nākamā nodarbība" at bounding box center [241, 167] width 74 height 17
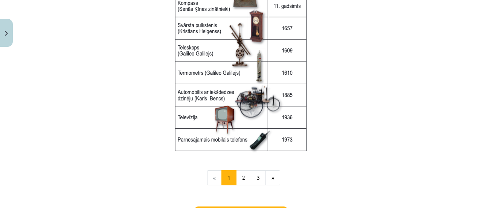
scroll to position [1082, 0]
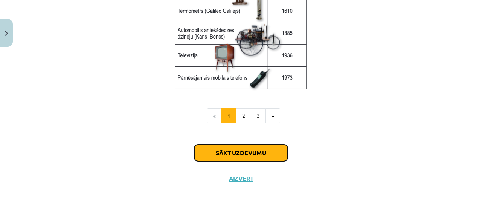
click at [248, 146] on button "Sākt uzdevumu" at bounding box center [240, 152] width 93 height 17
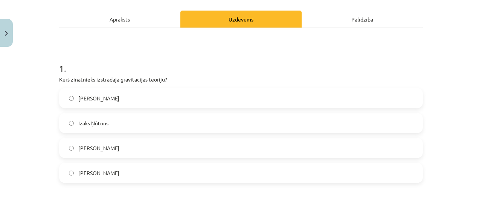
scroll to position [114, 0]
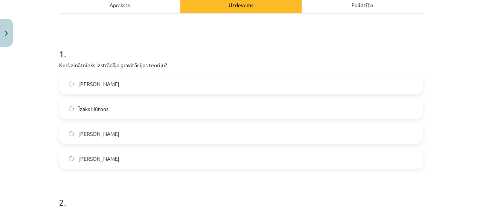
click at [134, 110] on label "Īzaks Ņūtons" at bounding box center [241, 108] width 362 height 19
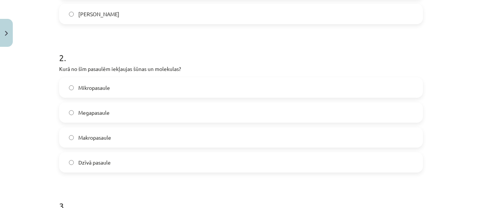
scroll to position [260, 0]
click at [124, 88] on label "Mikropasaule" at bounding box center [241, 86] width 362 height 19
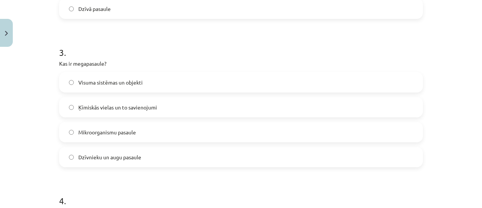
scroll to position [412, 0]
click at [139, 82] on span "Visuma sistēmas un objekti" at bounding box center [110, 82] width 64 height 8
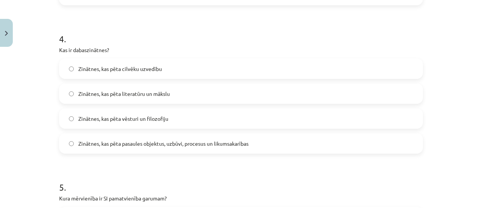
scroll to position [575, 0]
click at [149, 140] on span "Zinātnes, kas pēta pasaules objektus, uzbūvi, procesus un likumsakarības" at bounding box center [163, 142] width 170 height 8
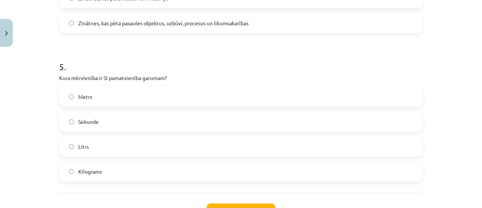
scroll to position [703, 0]
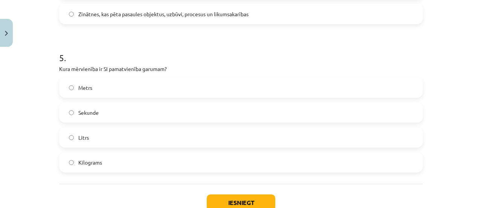
click at [130, 112] on label "Sekunde" at bounding box center [241, 112] width 362 height 19
click at [140, 92] on label "Metrs" at bounding box center [241, 87] width 362 height 19
click at [234, 199] on button "Iesniegt" at bounding box center [241, 202] width 69 height 17
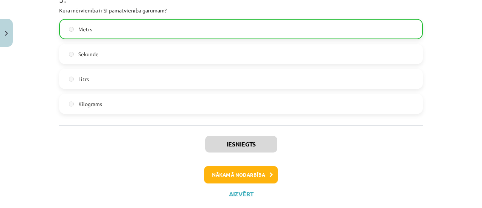
scroll to position [778, 0]
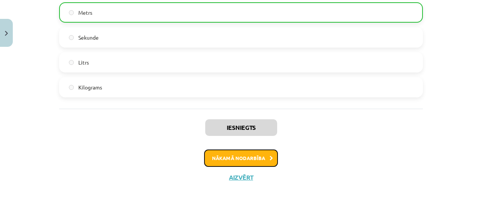
click at [237, 153] on button "Nākamā nodarbība" at bounding box center [241, 157] width 74 height 17
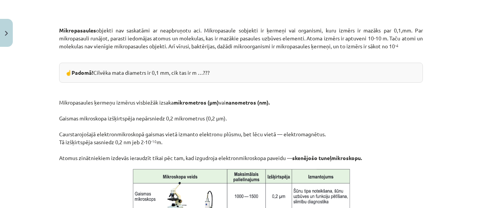
scroll to position [415, 0]
click at [308, 96] on p "Mikropasaules ķermeņu izmērus visbiežāk izsaka mikrometros (μm) vai nanometros …" at bounding box center [241, 121] width 364 height 79
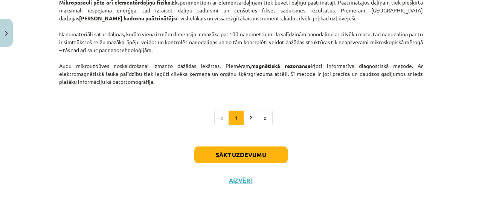
scroll to position [709, 0]
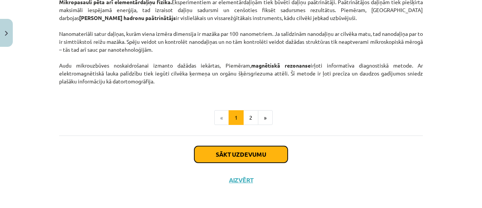
click at [246, 153] on button "Sākt uzdevumu" at bounding box center [240, 154] width 93 height 17
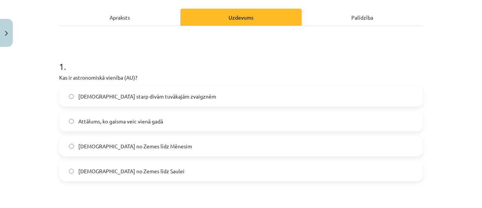
scroll to position [118, 0]
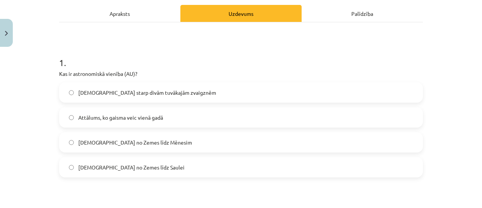
click at [61, 73] on p "Kas ir astronomiskā vienība (AU)?" at bounding box center [241, 74] width 364 height 8
drag, startPoint x: 56, startPoint y: 74, endPoint x: 142, endPoint y: 76, distance: 85.5
click at [142, 76] on p "Kas ir astronomiskā vienība (AU)?" at bounding box center [241, 74] width 364 height 8
copy p "Kas ir astronomiskā vienība (AU)?"
click at [147, 170] on label "Attālums no Zemes līdz Saulei" at bounding box center [241, 166] width 362 height 19
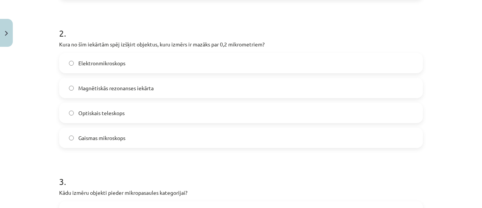
scroll to position [296, 0]
click at [138, 61] on label "Elektronmikroskops" at bounding box center [241, 62] width 362 height 19
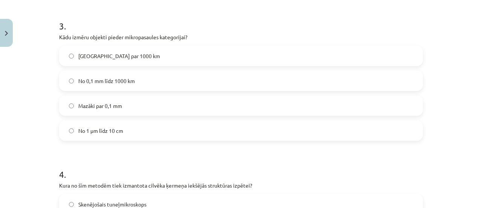
scroll to position [457, 0]
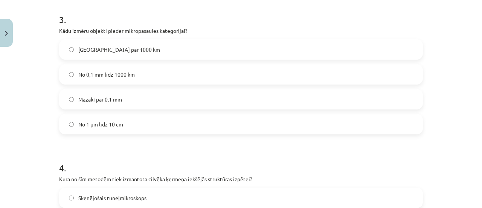
click at [130, 90] on label "Mazāki par 0,1 mm" at bounding box center [241, 99] width 362 height 19
click at [121, 123] on label "No 1 μm līdz 10 cm" at bounding box center [241, 123] width 362 height 19
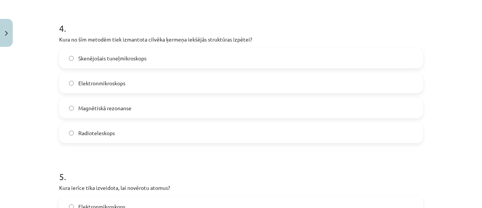
scroll to position [597, 0]
click at [133, 104] on label "Magnētiskā rezonanse" at bounding box center [241, 106] width 362 height 19
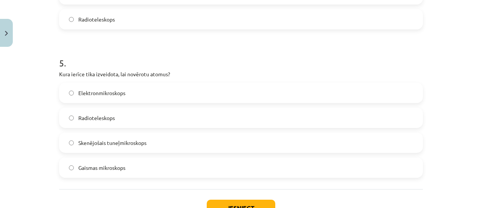
scroll to position [710, 0]
click at [133, 90] on label "Elektronmikroskops" at bounding box center [241, 92] width 362 height 19
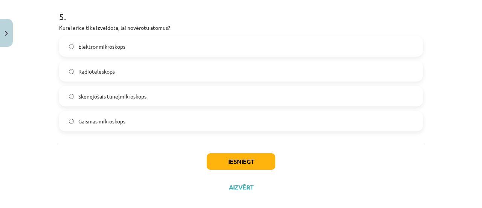
scroll to position [766, 0]
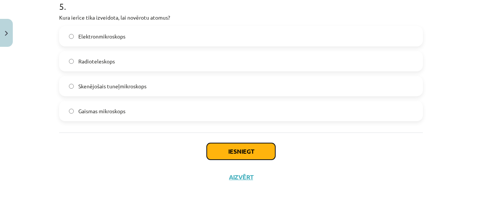
click at [224, 156] on button "Iesniegt" at bounding box center [241, 151] width 69 height 17
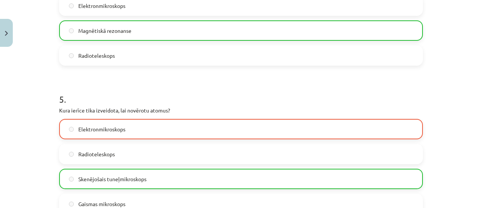
scroll to position [790, 0]
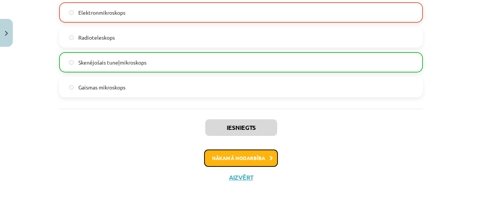
click at [222, 154] on button "Nākamā nodarbība" at bounding box center [241, 157] width 74 height 17
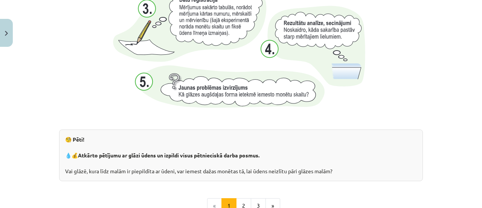
scroll to position [873, 0]
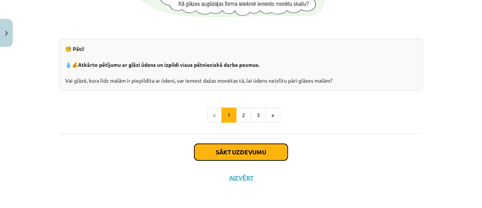
click at [222, 154] on button "Sākt uzdevumu" at bounding box center [240, 151] width 93 height 17
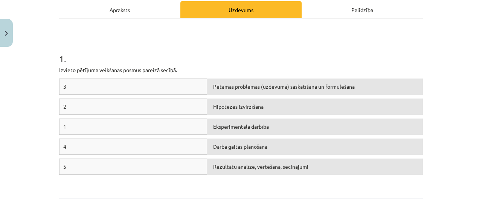
scroll to position [110, 0]
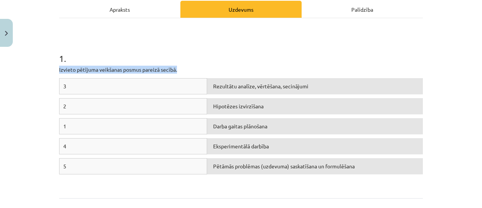
drag, startPoint x: 271, startPoint y: 167, endPoint x: 232, endPoint y: 63, distance: 111.0
click at [232, 63] on div "1 . Izvieto pētījuma veikšanas posmus pareizā secībā. 3 Rezultātu analīze, vērt…" at bounding box center [241, 108] width 364 height 166
click at [288, 63] on div "1 . Izvieto pētījuma veikšanas posmus pareizā secībā. 3 Rezultātu analīze, vērt…" at bounding box center [241, 108] width 364 height 166
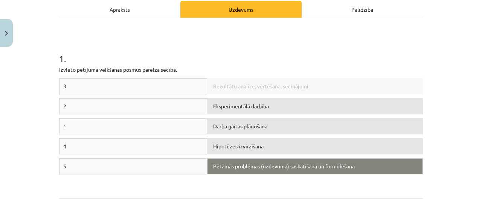
click at [256, 161] on div "Pētāmās problēmas (uzdevuma) saskatīšana un formulēšana" at bounding box center [315, 166] width 216 height 16
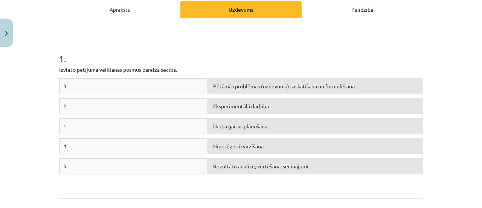
click at [224, 153] on div "4 Hipotēzes izvirzīšana" at bounding box center [241, 148] width 364 height 20
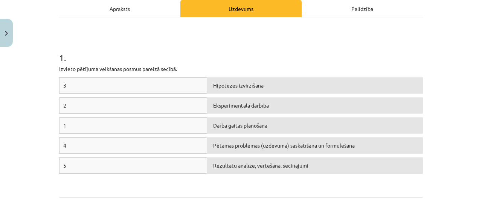
scroll to position [176, 0]
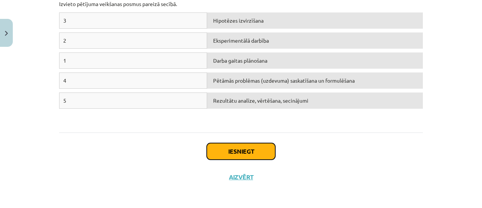
click at [231, 155] on button "Iesniegt" at bounding box center [241, 151] width 69 height 17
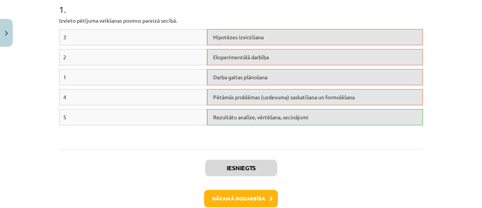
scroll to position [157, 0]
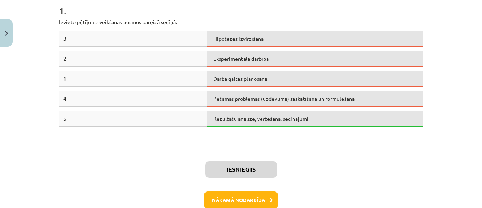
click at [252, 101] on div "Pētāmās problēmas (uzdevuma) saskatīšana un formulēšana" at bounding box center [315, 98] width 216 height 16
drag, startPoint x: 248, startPoint y: 104, endPoint x: 250, endPoint y: 89, distance: 14.8
click at [250, 90] on div "Pētāmās problēmas (uzdevuma) saskatīšana un formulēšana" at bounding box center [315, 98] width 216 height 16
click at [256, 156] on div "Iesniegts Nākamā nodarbība Aizvērt" at bounding box center [241, 188] width 364 height 77
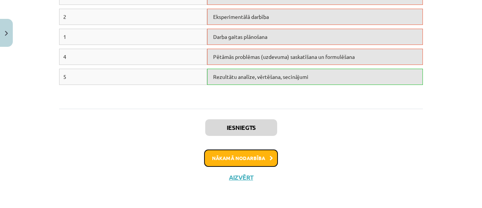
click at [249, 158] on button "Nākamā nodarbība" at bounding box center [241, 157] width 74 height 17
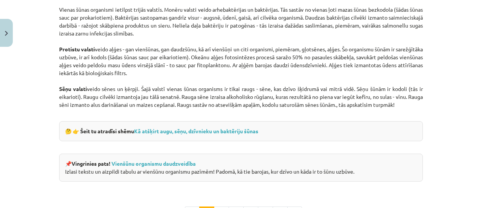
scroll to position [774, 0]
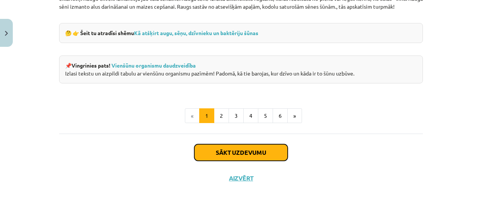
click at [229, 152] on button "Sākt uzdevumu" at bounding box center [240, 152] width 93 height 17
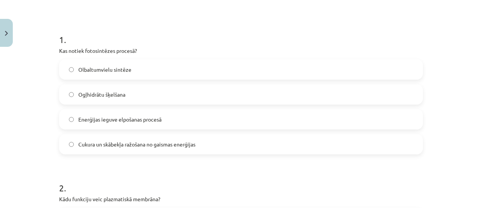
scroll to position [130, 0]
click at [129, 119] on span "Enerģijas ieguve elpošanas procesā" at bounding box center [119, 118] width 83 height 8
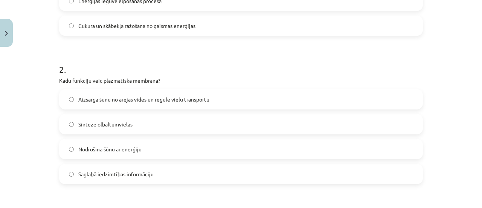
scroll to position [249, 0]
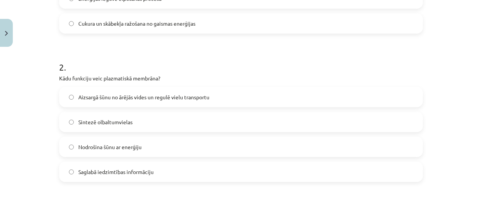
click at [135, 96] on span "Aizsargā šūnu no ārējās vides un regulē vielu transportu" at bounding box center [143, 97] width 131 height 8
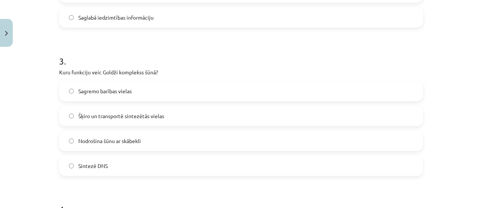
scroll to position [404, 0]
click at [124, 119] on label "Šķiro un transportē sintezētās vielas" at bounding box center [241, 115] width 362 height 19
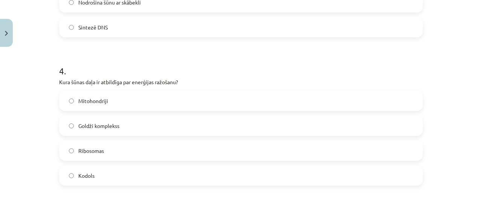
scroll to position [543, 0]
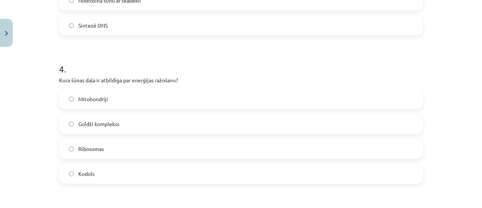
click at [100, 170] on label "Kodols" at bounding box center [241, 173] width 362 height 19
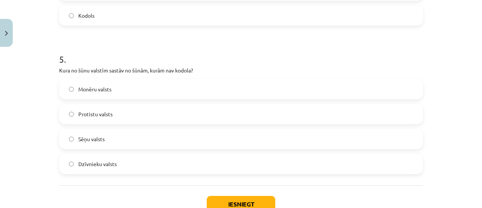
scroll to position [704, 0]
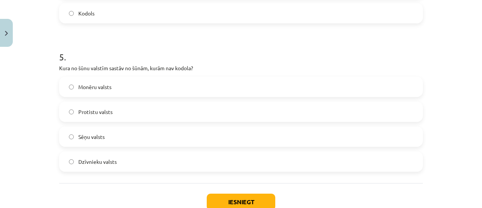
click at [114, 130] on label "Sēņu valsts" at bounding box center [241, 136] width 362 height 19
click at [223, 199] on button "Iesniegt" at bounding box center [241, 201] width 69 height 17
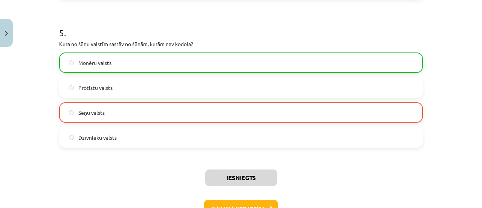
scroll to position [778, 0]
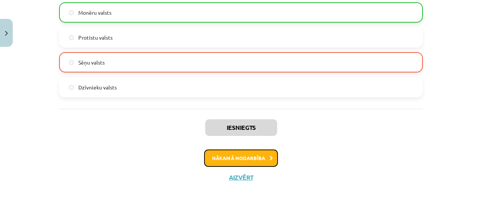
click at [228, 157] on button "Nākamā nodarbība" at bounding box center [241, 157] width 74 height 17
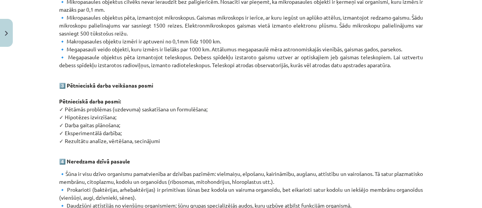
scroll to position [516, 0]
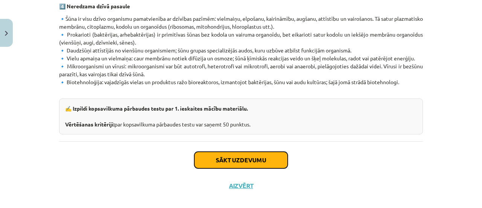
click at [227, 151] on button "Sākt uzdevumu" at bounding box center [240, 159] width 93 height 17
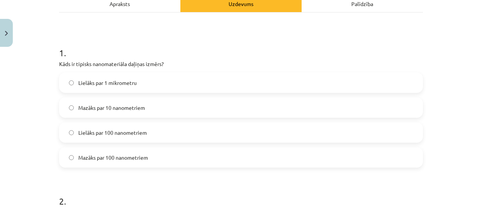
scroll to position [116, 0]
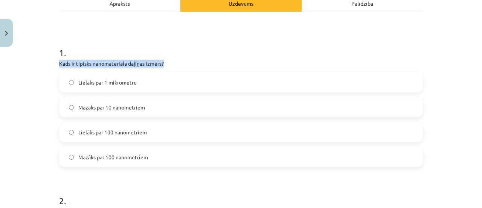
drag, startPoint x: 57, startPoint y: 64, endPoint x: 164, endPoint y: 61, distance: 107.0
click at [164, 61] on p "Kāds ir tipisks nanomateriāla daļiņas izmērs?" at bounding box center [241, 64] width 364 height 8
copy p "Kāds ir tipisks nanomateriāla daļiņas izmērs?"
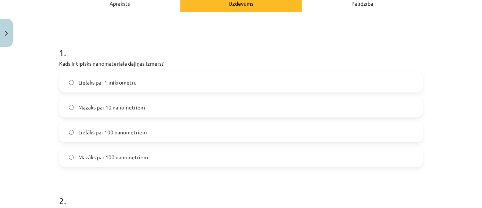
click at [129, 151] on label "Mazāks par 100 nanometriem" at bounding box center [241, 156] width 362 height 19
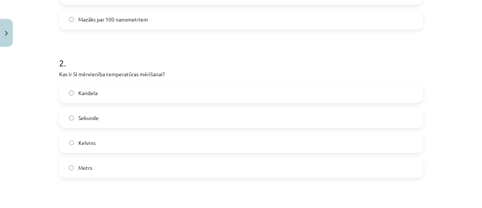
scroll to position [254, 0]
click at [112, 138] on label "Kelvins" at bounding box center [241, 141] width 362 height 19
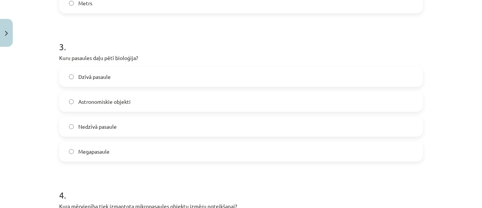
scroll to position [418, 0]
click at [135, 79] on label "Dzīvā pasaule" at bounding box center [241, 76] width 362 height 19
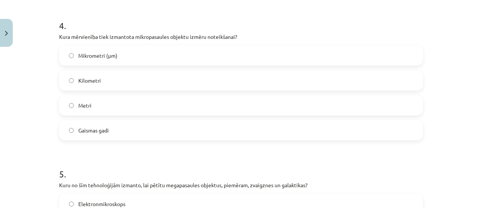
scroll to position [587, 0]
click at [127, 56] on label "Mikrometri (μm)" at bounding box center [241, 55] width 362 height 19
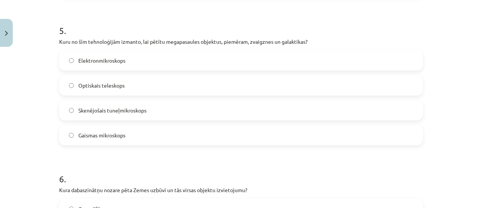
scroll to position [730, 0]
click at [122, 81] on span "Optiskais teleskops" at bounding box center [101, 85] width 46 height 8
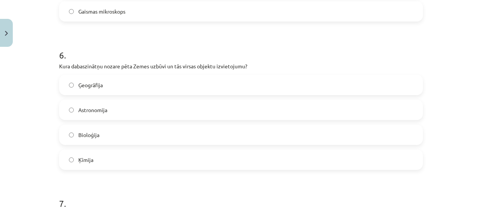
scroll to position [855, 0]
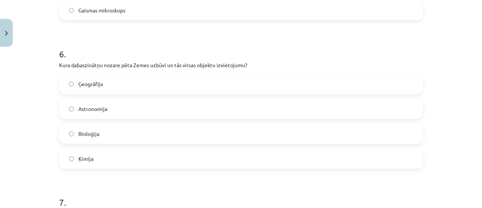
click at [122, 80] on label "Ģeogrāfija" at bounding box center [241, 83] width 362 height 19
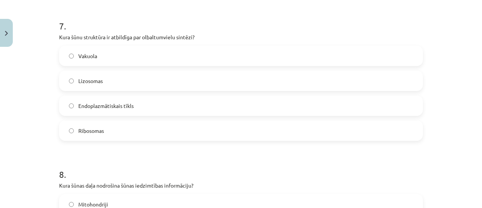
scroll to position [1031, 0]
click at [105, 56] on label "Vakuola" at bounding box center [241, 55] width 362 height 19
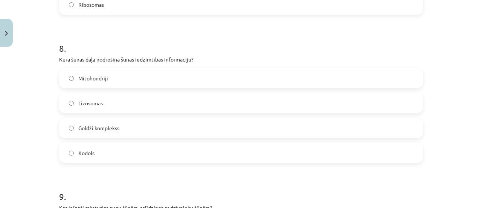
scroll to position [1159, 0]
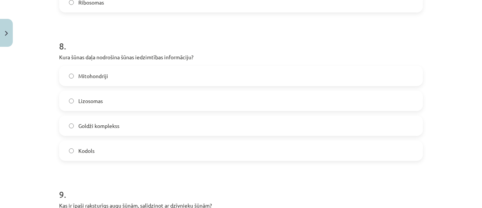
click at [102, 150] on label "Kodols" at bounding box center [241, 150] width 362 height 19
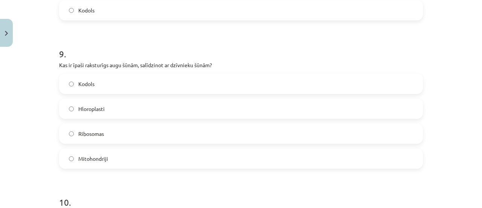
scroll to position [1299, 0]
click at [116, 84] on label "Kodols" at bounding box center [241, 82] width 362 height 19
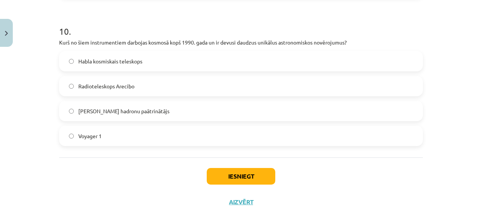
scroll to position [1470, 0]
click at [151, 79] on label "Radioteleskops Arecibo" at bounding box center [241, 85] width 362 height 19
click at [224, 173] on button "Iesniegt" at bounding box center [241, 175] width 69 height 17
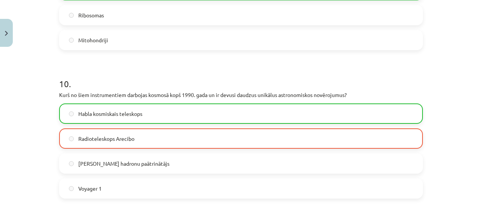
scroll to position [1518, 0]
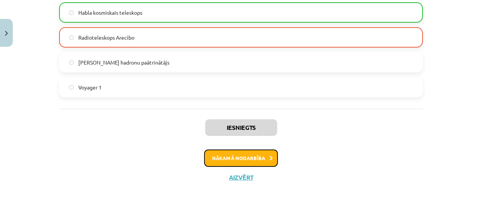
click at [226, 161] on button "Nākamā nodarbība" at bounding box center [241, 157] width 74 height 17
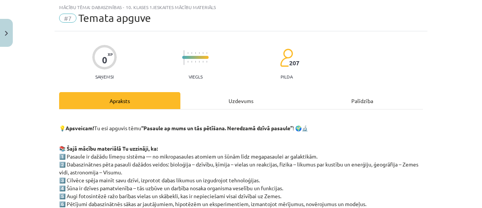
scroll to position [187, 0]
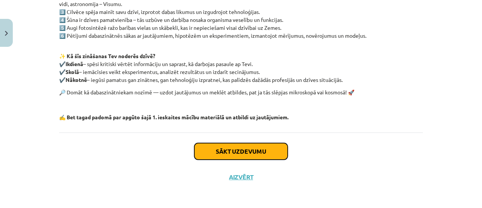
click at [226, 145] on button "Sākt uzdevumu" at bounding box center [240, 151] width 93 height 17
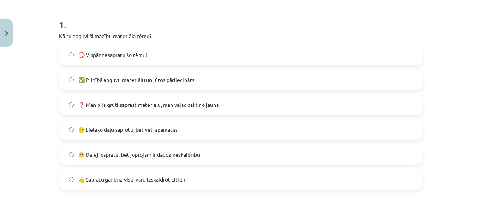
scroll to position [145, 0]
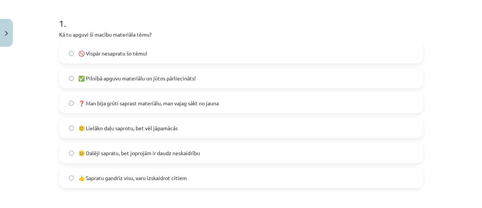
click at [155, 131] on span "🙂 Lielāko daļu saprotu, bet vēl jāpamācās" at bounding box center [127, 128] width 99 height 8
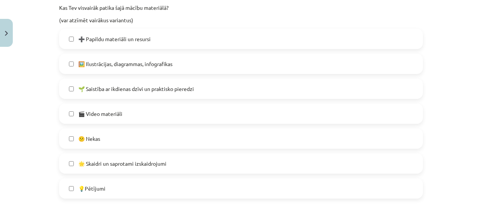
scroll to position [370, 0]
click at [151, 85] on span "🌱 Saistība ar ikdienas dzīvi un praktisko pieredzi" at bounding box center [136, 88] width 116 height 8
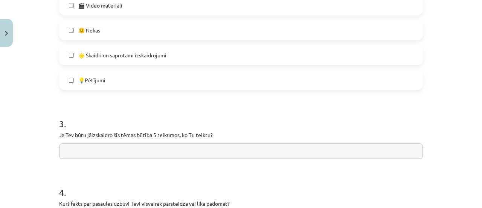
scroll to position [502, 0]
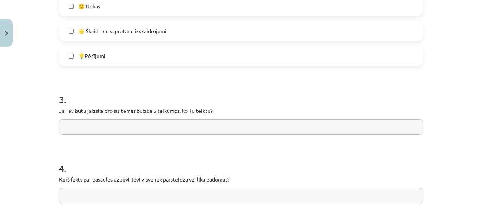
click at [142, 134] on input "text" at bounding box center [241, 126] width 364 height 15
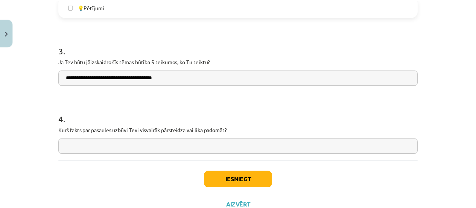
scroll to position [579, 0]
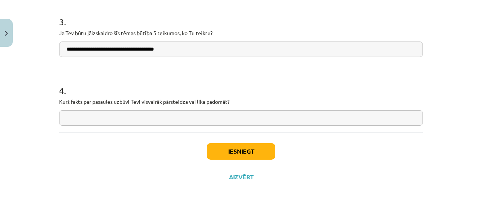
type input "**********"
click at [155, 117] on input "text" at bounding box center [241, 117] width 364 height 15
type input "*"
type input "******"
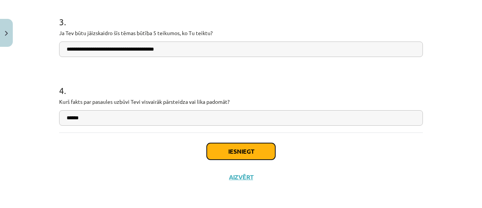
click at [229, 148] on button "Iesniegt" at bounding box center [241, 151] width 69 height 17
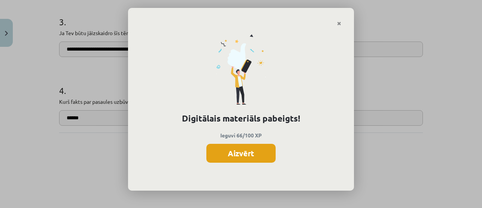
click at [244, 151] on button "Aizvērt" at bounding box center [240, 152] width 69 height 19
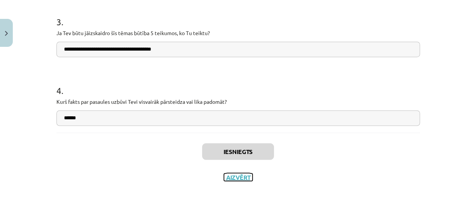
click at [235, 175] on button "Aizvērt" at bounding box center [238, 177] width 29 height 8
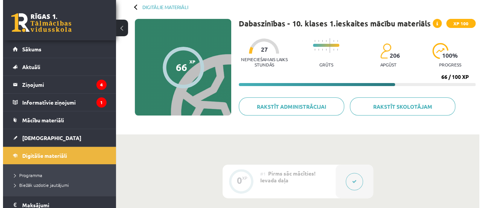
scroll to position [0, 0]
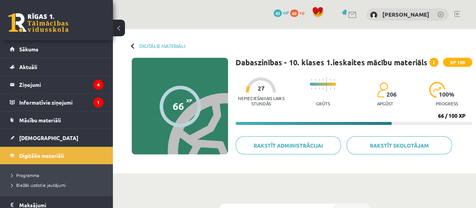
click at [247, 46] on div "Digitālie materiāli 66 XP XP 100 66 / 100 XP Dabaszinības - 10. klases 1.ieskai…" at bounding box center [294, 101] width 363 height 144
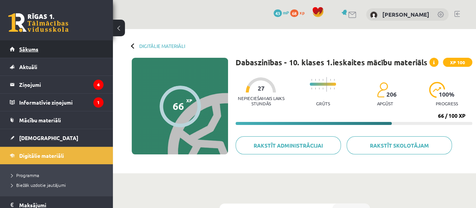
click at [79, 51] on link "Sākums" at bounding box center [57, 48] width 94 height 17
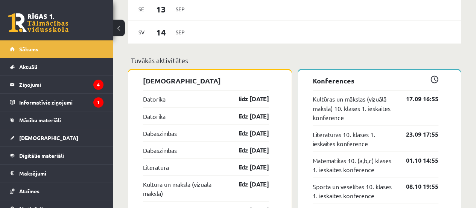
scroll to position [633, 0]
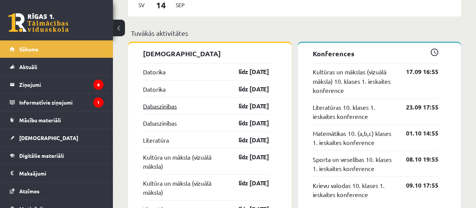
click at [169, 102] on link "Dabaszinības" at bounding box center [160, 105] width 34 height 9
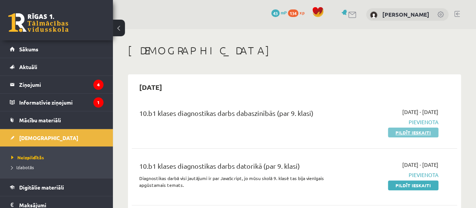
click at [409, 133] on link "Pildīt ieskaiti" at bounding box center [413, 132] width 50 height 10
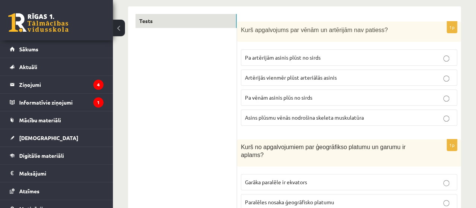
scroll to position [122, 0]
click at [331, 110] on label "Asins plūsmu vēnās nodrošina skeleta muskulatūra" at bounding box center [349, 116] width 217 height 16
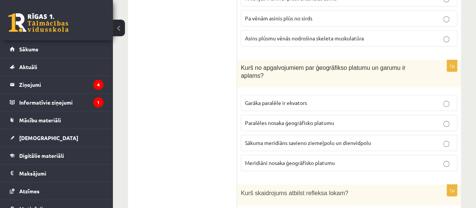
scroll to position [202, 0]
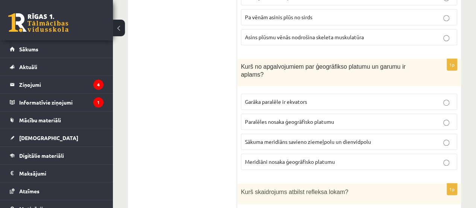
click at [316, 158] on span "Meridiāni nosaka ģeogrāfisko platumu" at bounding box center [290, 161] width 90 height 7
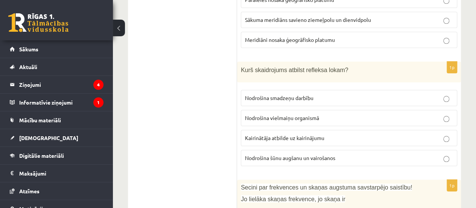
scroll to position [333, 0]
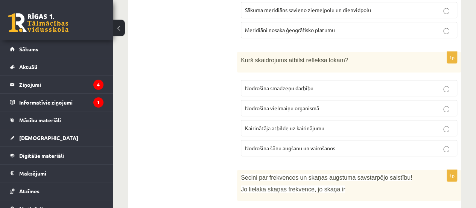
click at [326, 104] on p "Nodrošina vielmaiņu organismā" at bounding box center [349, 108] width 208 height 8
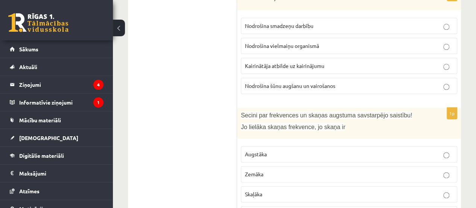
scroll to position [400, 0]
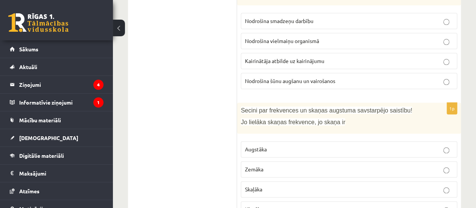
click at [303, 57] on span "Kairinātāja atbilde uz kairinājumu" at bounding box center [284, 60] width 79 height 7
click at [306, 37] on span "Nodrošina vielmaiņu organismā" at bounding box center [282, 40] width 74 height 7
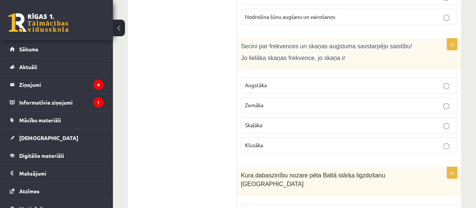
scroll to position [465, 0]
click at [287, 96] on label "Zemāka" at bounding box center [349, 104] width 217 height 16
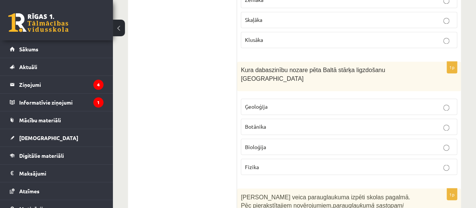
scroll to position [569, 0]
click at [276, 138] on label "Bioloģija" at bounding box center [349, 146] width 217 height 16
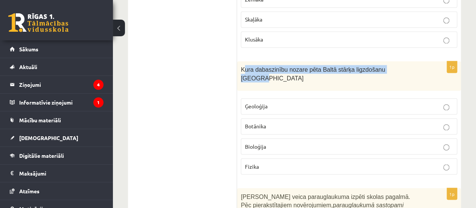
drag, startPoint x: 243, startPoint y: 55, endPoint x: 392, endPoint y: 66, distance: 149.6
click at [392, 66] on div "Kura dabaszinību nozare pēta Baltā stārķa ligzdošanu Latvijā" at bounding box center [349, 75] width 224 height 29
copy span "ura dabaszinību nozare pēta Baltā stārķa ligzdošanu Latvijā"
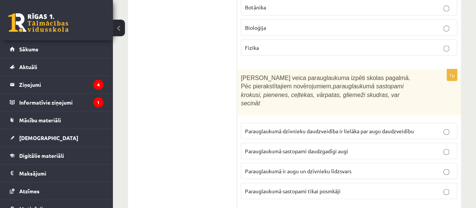
scroll to position [689, 0]
click at [310, 146] on span "Parauglaukumā sastopami daudzgadīgi augi" at bounding box center [296, 149] width 103 height 7
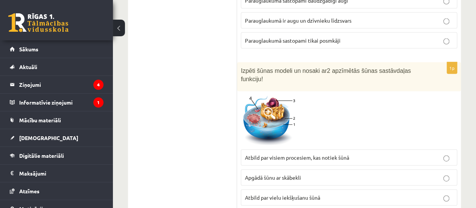
scroll to position [840, 0]
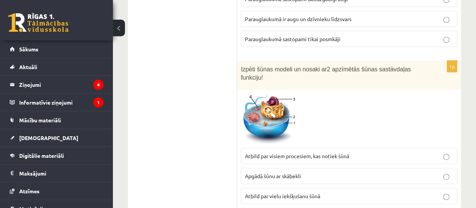
click at [321, 192] on span "Atbild par vielu iekšķušanu šūnā" at bounding box center [282, 195] width 75 height 7
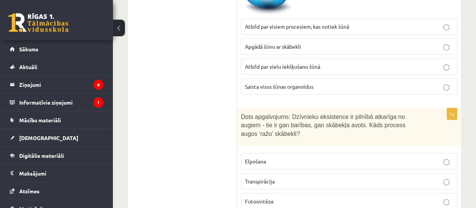
scroll to position [969, 0]
click at [308, 197] on p "Fotosintēze" at bounding box center [349, 201] width 208 height 8
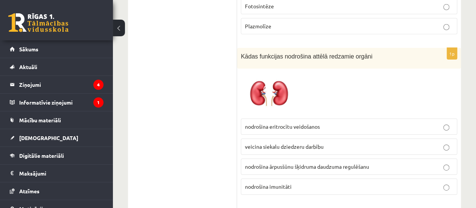
scroll to position [1163, 0]
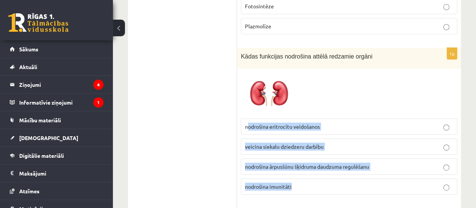
drag, startPoint x: 247, startPoint y: 74, endPoint x: 350, endPoint y: 133, distance: 118.9
click at [350, 133] on fieldset "nodrošina eritrocītu veidošanos veicina siekalu dziedzeru darbību nodrošina ārp…" at bounding box center [349, 155] width 217 height 82
copy fieldset "odrošina eritrocītu veidošanos veicina siekalu dziedzeru darbību nodrošina ārpu…"
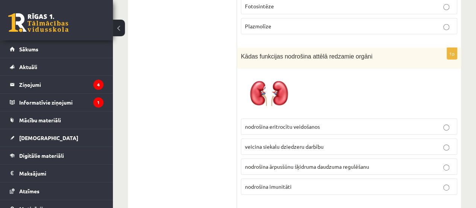
click at [385, 162] on p "nodrošina ārpusšūnu šķidruma daudzuma regulēšanu" at bounding box center [349, 166] width 208 height 8
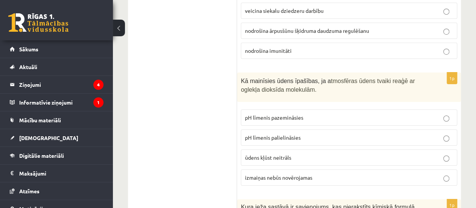
scroll to position [1299, 0]
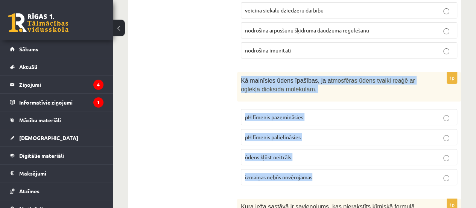
drag, startPoint x: 241, startPoint y: 29, endPoint x: 345, endPoint y: 127, distance: 142.5
click at [345, 127] on div "1p Kā mainīsies ūdens īpašības, ja a tmosfēras ūdens tvaiki reaģē ar oglekļa di…" at bounding box center [349, 131] width 224 height 119
copy div "Kā mainīsies ūdens īpašības, ja a tmosfēras ūdens tvaiki reaģē ar oglekļa dioks…"
click at [334, 113] on p "pH līmenis pazemināsies" at bounding box center [349, 117] width 208 height 8
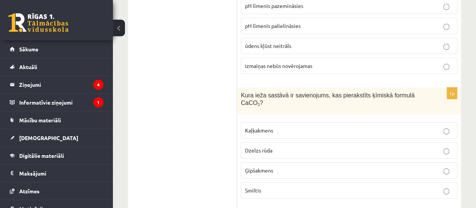
scroll to position [1411, 0]
click at [256, 126] on span "Kaļķakmens" at bounding box center [259, 129] width 28 height 7
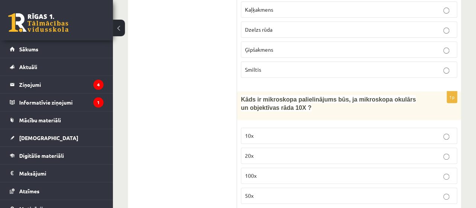
scroll to position [1536, 0]
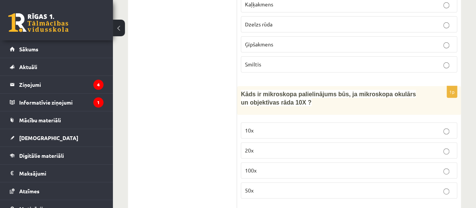
click at [292, 166] on p "100x" at bounding box center [349, 170] width 208 height 8
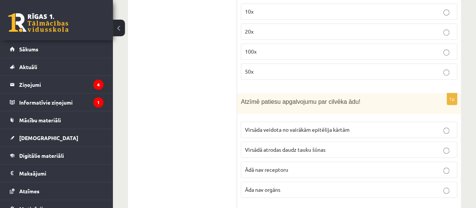
scroll to position [1673, 0]
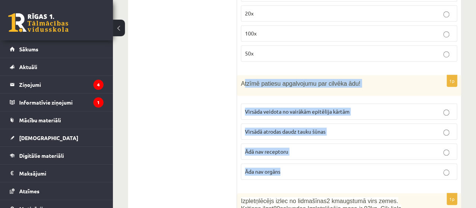
drag, startPoint x: 243, startPoint y: 21, endPoint x: 322, endPoint y: 96, distance: 110.0
click at [322, 96] on div "1p Atzīmē patiesu apgalvojumu par cilvēka ādu! Virsāda veidota no vairākām epit…" at bounding box center [349, 130] width 224 height 110
copy div "tzīmē patiesu apgalvojumu par cilvēka ādu! Virsāda veidota no vairākām epitēlij…"
click at [239, 75] on div "1p Atzīmē patiesu apgalvojumu par cilvēka ādu! Virsāda veidota no vairākām epit…" at bounding box center [349, 130] width 224 height 110
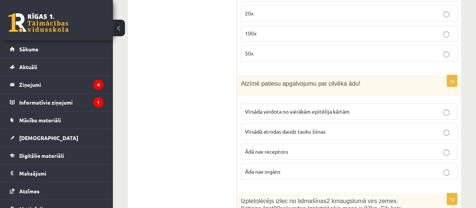
click at [279, 108] on span "Virsāda veidota no vairākām epitēlija kārtām" at bounding box center [297, 111] width 105 height 7
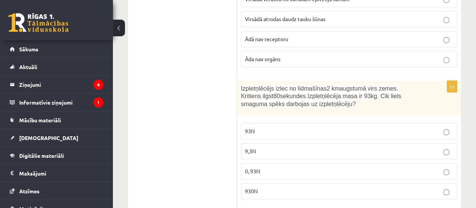
scroll to position [1788, 0]
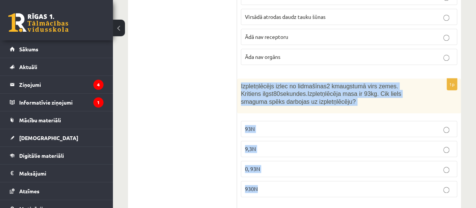
drag, startPoint x: 242, startPoint y: 21, endPoint x: 327, endPoint y: 128, distance: 136.1
click at [327, 128] on div "1p Izpletņlēcējs izlec no lidmašīnas 2 km augstumā virs zemes. Kritiens ilgst 8…" at bounding box center [349, 140] width 224 height 124
copy div "Izpletņlēcējs izlec no lidmašīnas 2 km augstumā virs zemes. Kritiens ilgst 80 s…"
click at [299, 180] on label "930N" at bounding box center [349, 188] width 217 height 16
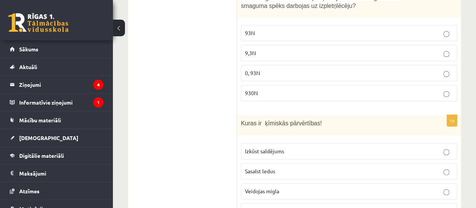
scroll to position [1883, 0]
click at [275, 207] on p "Sapūst āboli" at bounding box center [349, 211] width 208 height 8
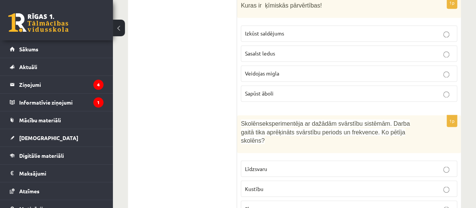
scroll to position [2001, 0]
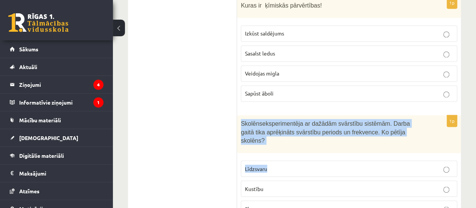
drag, startPoint x: 242, startPoint y: 56, endPoint x: 325, endPoint y: 117, distance: 102.9
click at [324, 115] on div "1p Skolēns eksperimentēja ar dažādām svārstību sistēmām. Darba gaitā tika aprēķ…" at bounding box center [349, 178] width 224 height 127
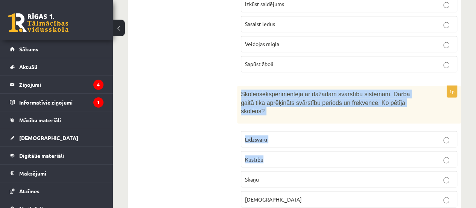
scroll to position [2033, 0]
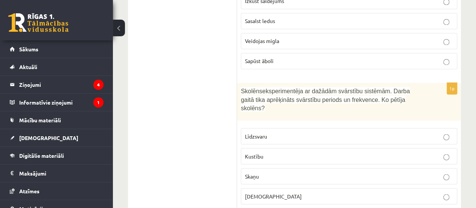
click at [223, 74] on ul "Tests" at bounding box center [187, 19] width 102 height 3834
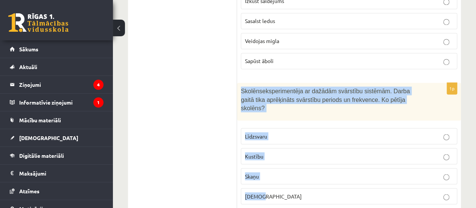
drag, startPoint x: 242, startPoint y: 23, endPoint x: 303, endPoint y: 119, distance: 113.5
click at [303, 119] on div "1p Skolēns eksperimentēja ar dažādām svārstību sistēmām. Darba gaitā tika aprēķ…" at bounding box center [349, 145] width 224 height 127
copy div "Skolēns eksperimentēja ar dažādām svārstību sistēmām. Darba gaitā tika aprēķinā…"
click at [305, 148] on label "Kustību" at bounding box center [349, 156] width 217 height 16
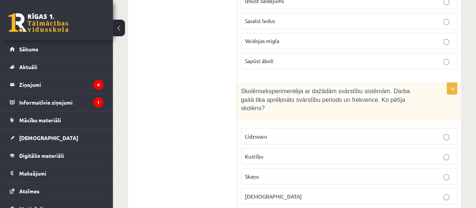
click at [305, 148] on label "Kustību" at bounding box center [349, 156] width 217 height 16
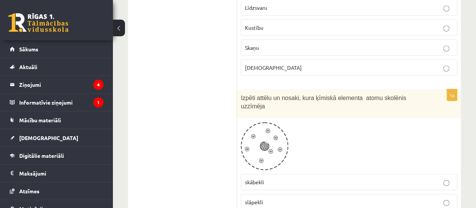
scroll to position [2162, 0]
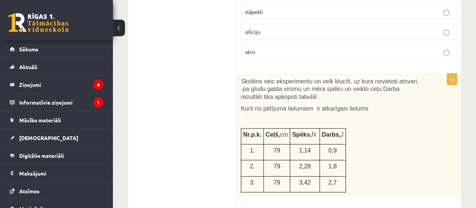
scroll to position [2351, 0]
drag, startPoint x: 276, startPoint y: 151, endPoint x: 290, endPoint y: 146, distance: 15.0
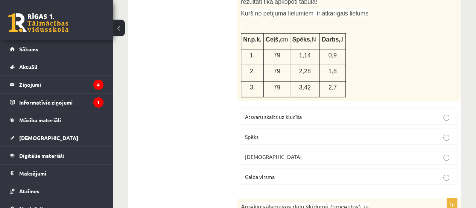
scroll to position [2498, 0]
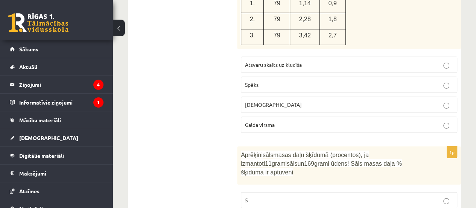
click at [302, 101] on p "Attālums" at bounding box center [349, 105] width 208 height 8
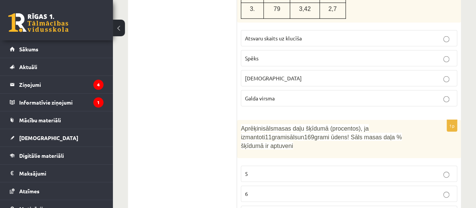
scroll to position [2529, 0]
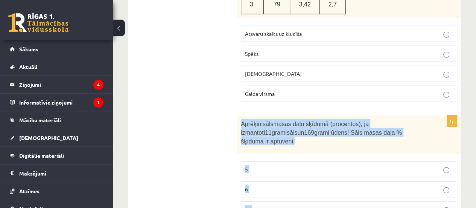
drag, startPoint x: 242, startPoint y: 35, endPoint x: 314, endPoint y: 129, distance: 118.2
click at [314, 129] on div "1p Aprēķini sāls masas daļu šķīdumā (procentos), ja izmantoti 11 grami sāls un …" at bounding box center [349, 179] width 224 height 128
copy div "Aprēķini sāls masas daļu šķīdumā (procentos), ja izmantoti 11 grami sāls un 169…"
click at [298, 181] on label "6" at bounding box center [349, 189] width 217 height 16
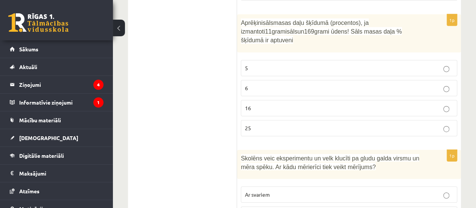
scroll to position [2630, 0]
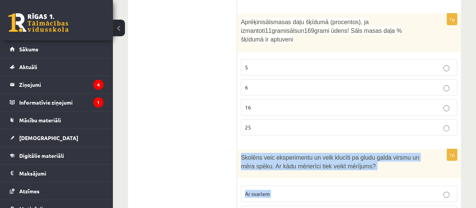
drag, startPoint x: 242, startPoint y: 60, endPoint x: 304, endPoint y: 158, distance: 116.1
click at [304, 158] on div "1p Skolēns veic eksperimentu un velk klucīti pa gludu galda virsmu un mēra spēk…" at bounding box center [349, 208] width 224 height 119
copy div "Skolēns veic eksperimentu un velk klucīti pa gludu galda virsmu un mēra spēku. …"
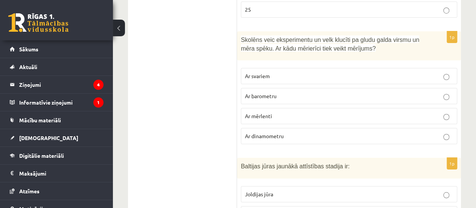
scroll to position [2749, 0]
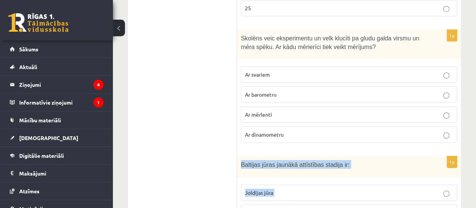
drag, startPoint x: 241, startPoint y: 66, endPoint x: 300, endPoint y: 149, distance: 101.1
click at [300, 156] on div "1p Baltijas jūras jaunākā attīstības stadija ir: Joldijas jūra Baltijas ledus e…" at bounding box center [349, 211] width 224 height 110
copy div "Baltijas jūras jaunākā attīstības stadija ir: Joldijas jūra Baltijas ledus ezer…"
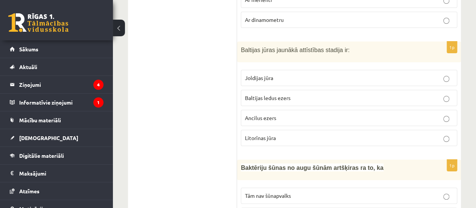
scroll to position [2868, 0]
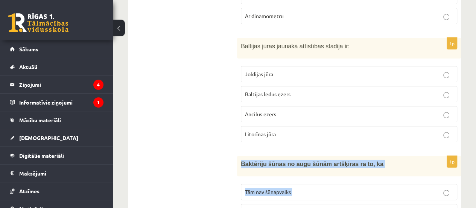
drag, startPoint x: 240, startPoint y: 64, endPoint x: 300, endPoint y: 150, distance: 103.9
click at [300, 156] on div "1p Baktēriju šūnas no augu šūnām artšķiras ra to, ka Tām nav šūnapvalks Tām nav…" at bounding box center [349, 211] width 224 height 110
copy div "Baktēriju šūnas no augu šūnām artšķiras ra to, ka Tām nav šūnapvalks Tām nav ko…"
click at [308, 207] on p "Tām nav kodols" at bounding box center [349, 212] width 208 height 8
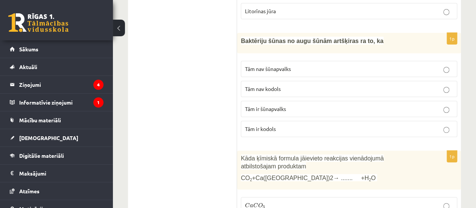
scroll to position [2990, 0]
click at [282, 197] on label "C a C O 3 C a C O 3" at bounding box center [349, 205] width 217 height 16
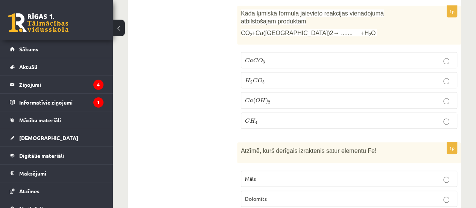
scroll to position [3136, 0]
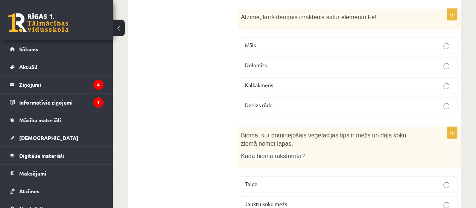
scroll to position [3273, 0]
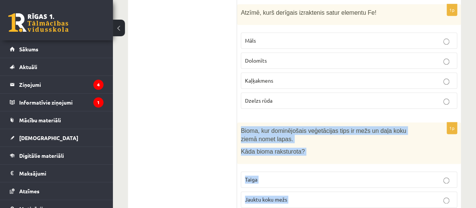
drag, startPoint x: 242, startPoint y: 28, endPoint x: 302, endPoint y: 146, distance: 132.2
click at [302, 146] on div "1p Bioma, kur dominējošais veģetācijas tips ir mežs un daļa koku ziemā nomet la…" at bounding box center [349, 187] width 224 height 131
click at [318, 195] on p "Jauktu koku mežs" at bounding box center [349, 199] width 208 height 8
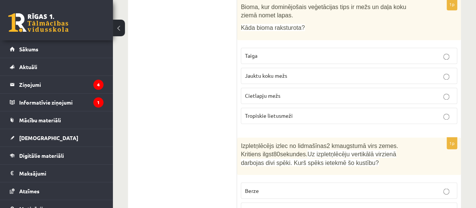
scroll to position [3397, 0]
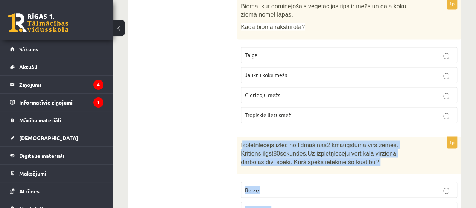
drag, startPoint x: 242, startPoint y: 41, endPoint x: 325, endPoint y: 138, distance: 128.0
click at [325, 138] on div "1p Izpletņlēcējs izlec no lidmašīnas 2 km augstumā virs zemes. Kritiens ilgst 8…" at bounding box center [349, 199] width 224 height 127
click at [308, 205] on p "Pretestība" at bounding box center [349, 209] width 208 height 8
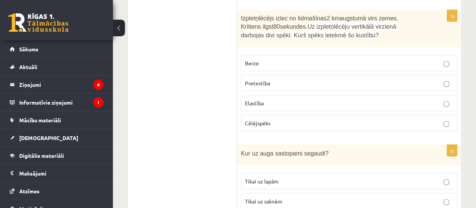
scroll to position [3525, 0]
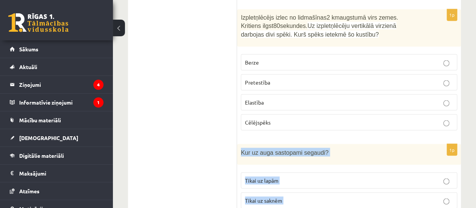
drag, startPoint x: 241, startPoint y: 49, endPoint x: 307, endPoint y: 130, distance: 104.4
click at [307, 143] on div "1p Kur uz auga sastopami segaudi? Tikai uz lapām Tikai uz saknēm Uz visām auga …" at bounding box center [349, 198] width 224 height 110
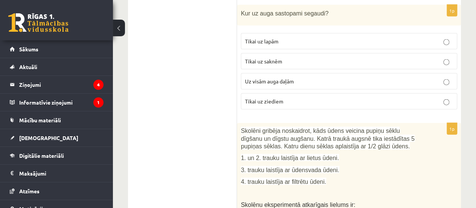
scroll to position [3664, 0]
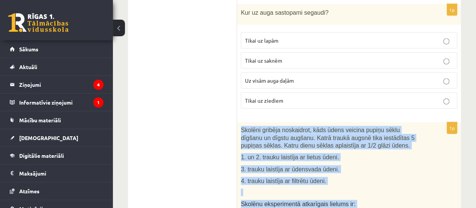
drag, startPoint x: 242, startPoint y: 24, endPoint x: 331, endPoint y: 188, distance: 186.2
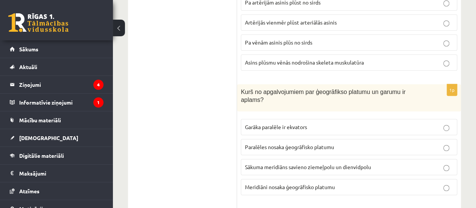
scroll to position [0, 0]
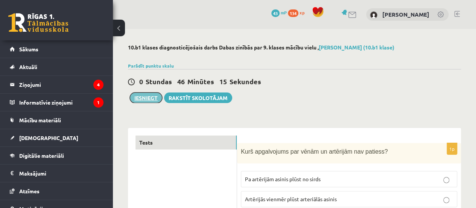
click at [146, 92] on button "Iesniegt" at bounding box center [146, 97] width 32 height 11
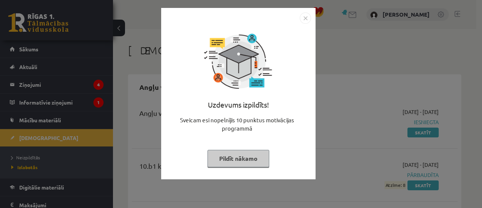
click at [326, 84] on div "Uzdevums izpildīts! Sveicam esi nopelnījis 10 punktus motivācijas programmā Pil…" at bounding box center [241, 104] width 482 height 208
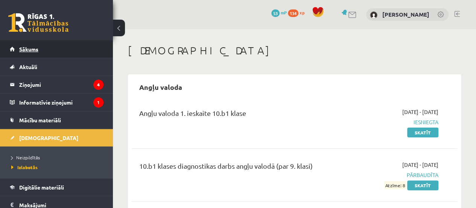
click at [56, 53] on link "Sākums" at bounding box center [57, 48] width 94 height 17
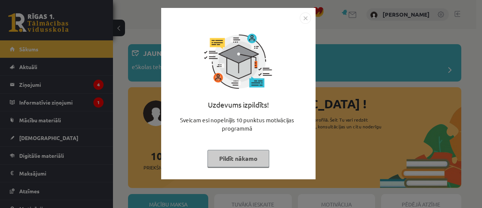
click at [260, 163] on button "Pildīt nākamo" at bounding box center [239, 158] width 62 height 17
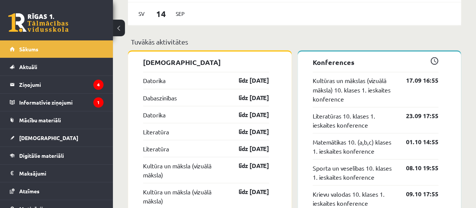
scroll to position [624, 0]
click at [246, 96] on link "līdz 15.09.25" at bounding box center [248, 97] width 44 height 9
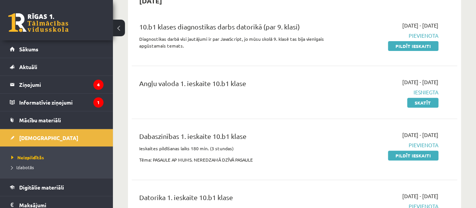
scroll to position [88, 0]
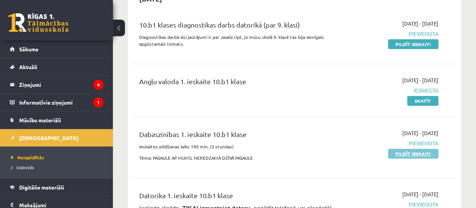
click at [408, 153] on link "Pildīt ieskaiti" at bounding box center [413, 153] width 50 height 10
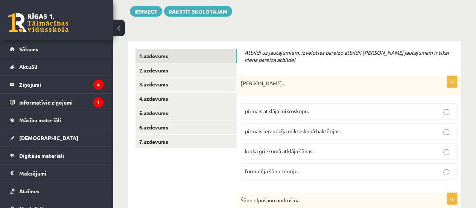
scroll to position [114, 0]
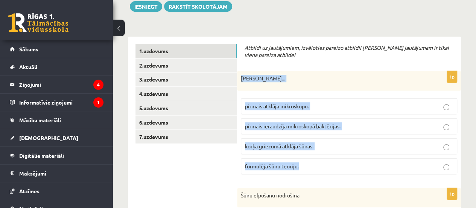
drag, startPoint x: 241, startPoint y: 78, endPoint x: 321, endPoint y: 169, distance: 121.2
click at [321, 169] on div "1p [PERSON_NAME]... pirmais atklāja mikroskopu. pirmais ieraudzīja mikroskopā b…" at bounding box center [349, 125] width 224 height 109
copy div "[PERSON_NAME]... pirmais atklāja mikroskopu. pirmais ieraudzīja mikroskopā bakt…"
click at [330, 149] on label "korķa griezumā atklāja šūnas." at bounding box center [349, 146] width 217 height 16
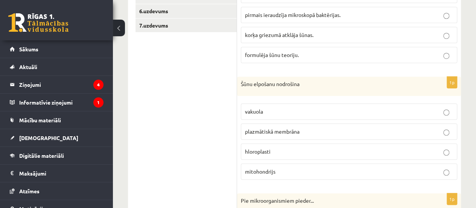
scroll to position [225, 0]
click at [241, 82] on p "Šūnu elpošanu nodrošina" at bounding box center [330, 84] width 179 height 8
click at [243, 82] on p "Šūnu elpošanu nodrošina" at bounding box center [330, 84] width 179 height 8
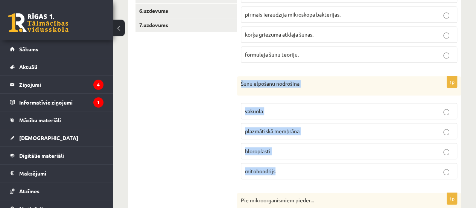
drag, startPoint x: 241, startPoint y: 81, endPoint x: 303, endPoint y: 167, distance: 106.0
click at [303, 167] on div "1p Šūnu elpošanu nodrošina [GEOGRAPHIC_DATA] plazmātiskā membrāna hloroplasti m…" at bounding box center [349, 130] width 224 height 109
copy div "Šūnu elpošanu nodrošina vakuola plazmātiskā membrāna hloroplasti mitohondrijs"
click at [283, 164] on label "mitohondrijs" at bounding box center [349, 171] width 217 height 16
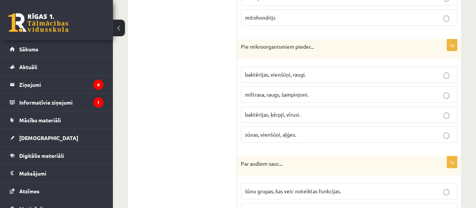
scroll to position [379, 0]
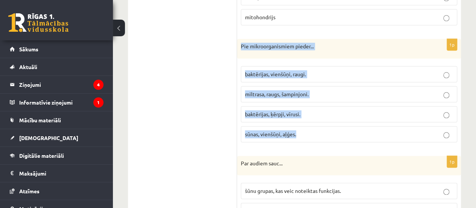
drag, startPoint x: 241, startPoint y: 44, endPoint x: 303, endPoint y: 140, distance: 114.3
click at [303, 140] on div "1p Pie mikroorganismiem pieder... baktērijas, [GEOGRAPHIC_DATA], raugi. miltras…" at bounding box center [349, 93] width 224 height 109
copy div "Pie mikroorganismiem pieder... baktērijas, vienšūņi, raugi. miltrasa, raugs, ša…"
click at [322, 70] on p "baktērijas, vienšūņi, raugi." at bounding box center [349, 74] width 208 height 8
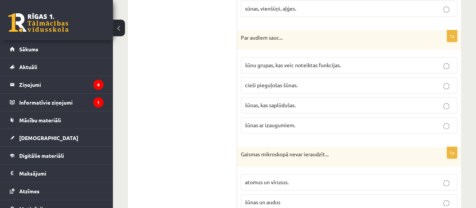
scroll to position [507, 0]
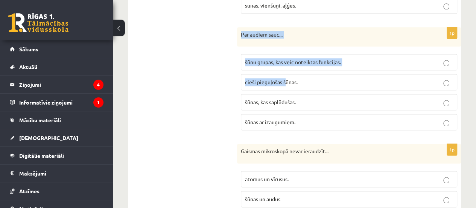
drag, startPoint x: 241, startPoint y: 30, endPoint x: 286, endPoint y: 72, distance: 61.8
click at [286, 72] on div "1p Par audiem sauc... šūnu grupas, kas veic noteiktas funkcijas. cieši pieguļoš…" at bounding box center [349, 81] width 224 height 109
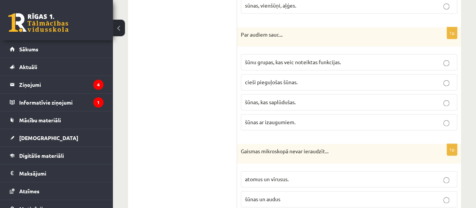
click at [295, 119] on span "šūnas ar izaugumiem." at bounding box center [270, 121] width 50 height 7
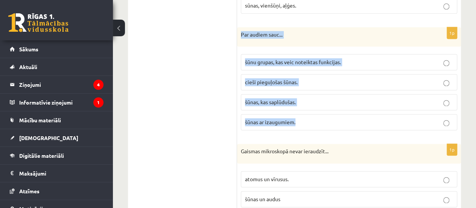
drag, startPoint x: 241, startPoint y: 31, endPoint x: 306, endPoint y: 119, distance: 109.1
click at [306, 119] on div "1p Par audiem sauc... šūnu grupas, kas veic noteiktas funkcijas. cieši pieguļoš…" at bounding box center [349, 81] width 224 height 109
copy div "Par audiem sauc... šūnu grupas, kas veic noteiktas funkcijas. cieši pieguļošas …"
click at [359, 58] on p "šūnu grupas, kas veic noteiktas funkcijas." at bounding box center [349, 62] width 208 height 8
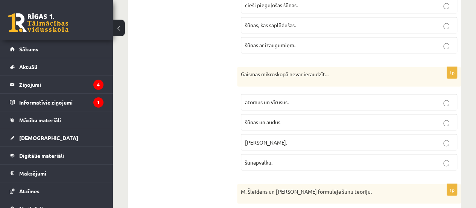
scroll to position [623, 0]
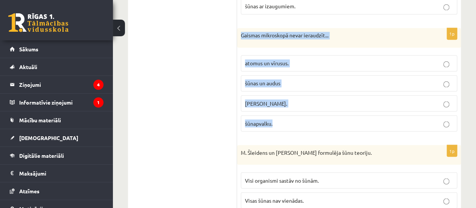
drag, startPoint x: 242, startPoint y: 32, endPoint x: 293, endPoint y: 120, distance: 101.6
click at [293, 120] on div "1p Gaismas mikroskopā nevar ieraudzīt... atomus un vīrusus. šūnas un audus šūna…" at bounding box center [349, 82] width 224 height 109
copy div "Gaismas mikroskopā nevar ieraudzīt... atomus un vīrusus. šūnas un audus šūnas k…"
click at [318, 60] on p "atomus un vīrusus." at bounding box center [349, 63] width 208 height 8
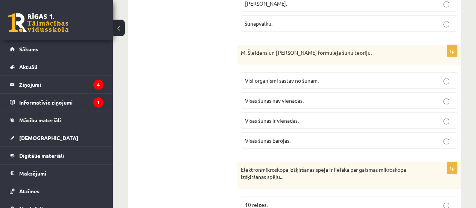
scroll to position [731, 0]
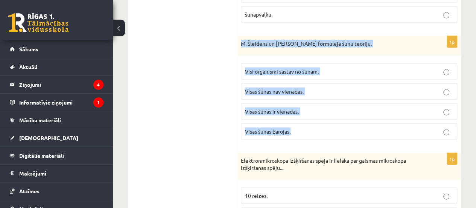
drag, startPoint x: 242, startPoint y: 37, endPoint x: 325, endPoint y: 116, distance: 114.5
click at [325, 116] on div "1p M. Šleidens un T. Švāns formulēja šūnu teoriju. Visi organismi sastāv no šūn…" at bounding box center [349, 90] width 224 height 109
copy div "M. Šleidens un T. Švāns formulēja šūnu teoriju. Visi organismi sastāv no šūnām.…"
click at [348, 63] on label "Visi organismi sastāv no šūnām." at bounding box center [349, 71] width 217 height 16
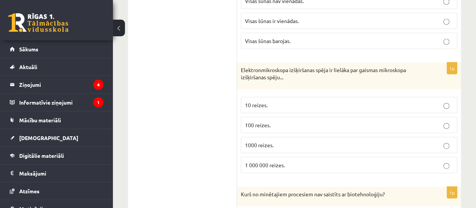
scroll to position [840, 0]
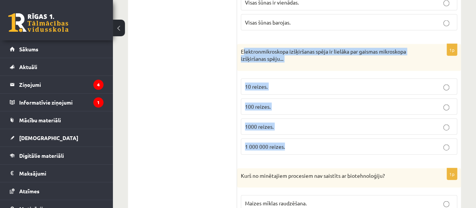
drag, startPoint x: 243, startPoint y: 44, endPoint x: 314, endPoint y: 136, distance: 116.7
click at [314, 136] on div "1p Elektronmikroskopa izšķiršanas spēja ir lielāka par gaismas mikroskopa izšķi…" at bounding box center [349, 102] width 224 height 116
copy div "lektronmikroskopa izšķiršanas spēja ir lielāka par gaismas mikroskopa izšķiršan…"
click at [295, 122] on p "1000 reizes." at bounding box center [349, 126] width 208 height 8
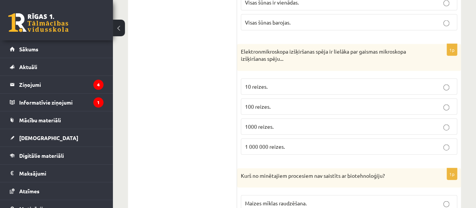
click at [295, 122] on p "1000 reizes." at bounding box center [349, 126] width 208 height 8
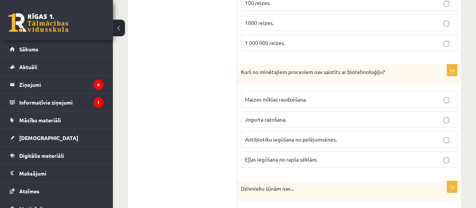
scroll to position [952, 0]
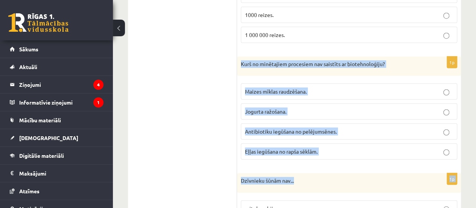
drag, startPoint x: 241, startPoint y: 56, endPoint x: 326, endPoint y: 162, distance: 135.6
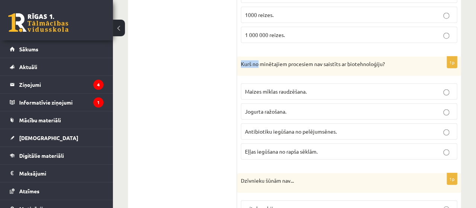
drag, startPoint x: 243, startPoint y: 57, endPoint x: 261, endPoint y: 70, distance: 22.4
click at [261, 70] on div "1p Kurš no minētajiem procesiem nav saistīts ar biotehnoloģiju? Maizes mīklas r…" at bounding box center [349, 110] width 224 height 109
drag, startPoint x: 291, startPoint y: 112, endPoint x: 302, endPoint y: 122, distance: 15.5
click at [302, 122] on fieldset "Maizes mīklas raudzēšana. Jogurta ražošana. Antibiotiku iegūšana no pelējumsēne…" at bounding box center [349, 120] width 217 height 82
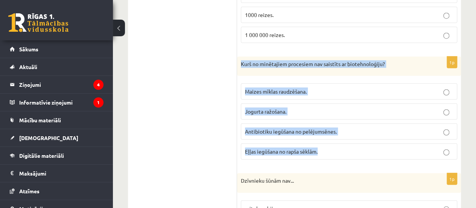
drag, startPoint x: 242, startPoint y: 56, endPoint x: 334, endPoint y: 147, distance: 128.9
click at [334, 147] on div "1p Kurš no minētajiem procesiem nav saistīts ar biotehnoloģiju? Maizes mīklas r…" at bounding box center [349, 110] width 224 height 109
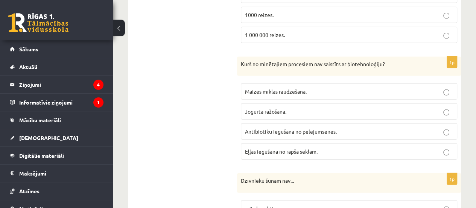
click at [295, 107] on p "Jogurta ražošana." at bounding box center [349, 111] width 208 height 8
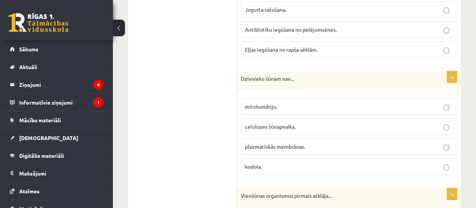
scroll to position [1061, 0]
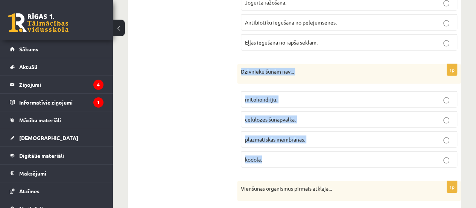
drag, startPoint x: 243, startPoint y: 63, endPoint x: 304, endPoint y: 154, distance: 110.1
click at [304, 154] on div "1p Dzīvnieku šūnām nav... mitohondriju. celulozes šūnapvalka. plazmatiskās memb…" at bounding box center [349, 118] width 224 height 109
copy div "Dzīvnieku šūnām nav... mitohondriju. celulozes šūnapvalka. plazmatiskās membrān…"
click at [323, 115] on p "celulozes šūnapvalka." at bounding box center [349, 119] width 208 height 8
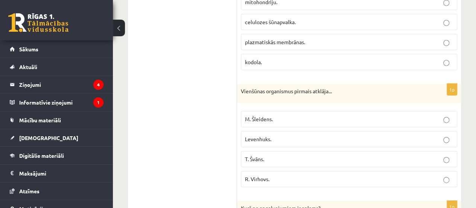
scroll to position [1184, 0]
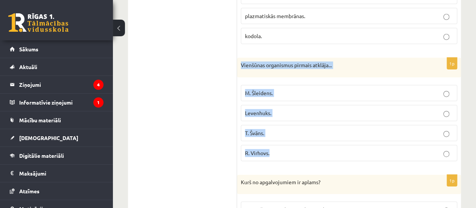
drag, startPoint x: 241, startPoint y: 55, endPoint x: 311, endPoint y: 147, distance: 115.3
click at [311, 147] on div "1p Vienšūnas organismus pirmais atklāja... M. Šleidens. Levenhuks. T. Švāns. R.…" at bounding box center [349, 112] width 224 height 109
copy div "Vienšūnas organismus pirmais atklāja... M. Šleidens. Levenhuks. T. Švāns. R. Vi…"
click at [283, 109] on p "Levenhuks." at bounding box center [349, 113] width 208 height 8
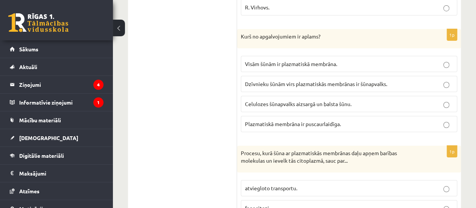
scroll to position [1331, 0]
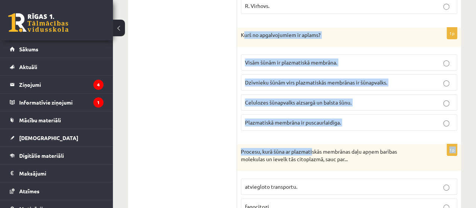
drag, startPoint x: 243, startPoint y: 23, endPoint x: 314, endPoint y: 129, distance: 127.3
click at [314, 129] on form "Atbildi uz jautājumiem, izvēloties pareizo atbildi! Katram jautājumam ir tikai …" at bounding box center [349, 21] width 209 height 2389
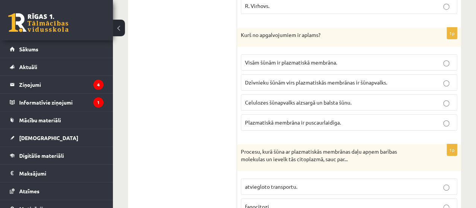
click at [215, 104] on ul "1.uzdevums 2.uzdevums 3.uzdevums 4.uzdevums 5.uzdevums 6.uzdevums 7.uzdevums" at bounding box center [187, 21] width 102 height 2389
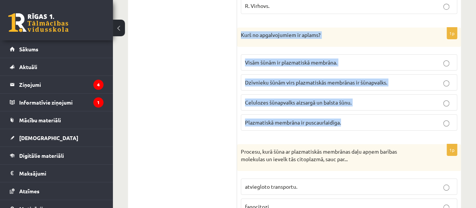
drag, startPoint x: 242, startPoint y: 23, endPoint x: 343, endPoint y: 117, distance: 138.1
click at [343, 117] on div "1p Kurš no apgalvojumiem ir aplams? Visām šūnām ir plazmatiskā membrāna. Dzīvni…" at bounding box center [349, 81] width 224 height 109
copy div "Kurš no apgalvojumiem ir aplams? Visām šūnām ir plazmatiskā membrāna. Dzīvnieku…"
click at [398, 78] on p "Dzīvnieku šūnām virs plazmatiskās membrānas ir šūnapvalks." at bounding box center [349, 82] width 208 height 8
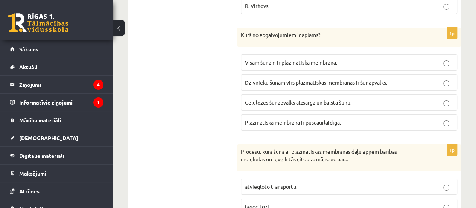
scroll to position [1435, 0]
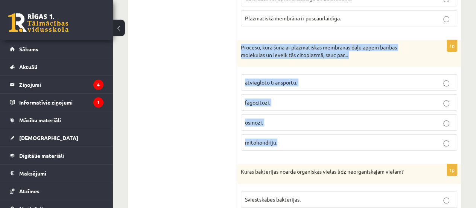
drag, startPoint x: 242, startPoint y: 36, endPoint x: 318, endPoint y: 127, distance: 119.0
click at [318, 127] on div "1p Procesu, kurā šūna ar plazmatiskās membrānas daļu apņem barības molekulas un…" at bounding box center [349, 98] width 224 height 116
click at [298, 94] on label "fagocitozi." at bounding box center [349, 102] width 217 height 16
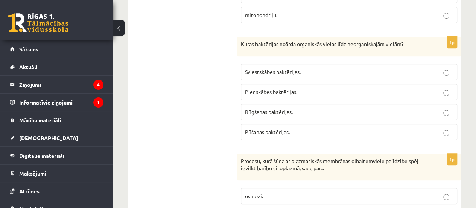
scroll to position [1564, 0]
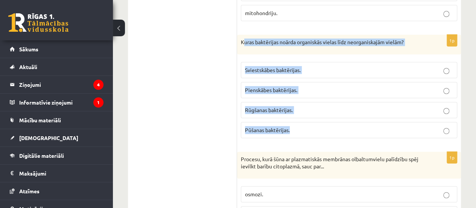
drag, startPoint x: 243, startPoint y: 28, endPoint x: 315, endPoint y: 111, distance: 109.5
click at [315, 111] on div "1p Kuras baktērijas noārda organiskās vielas līdz neorganiskajām vielām? Sviest…" at bounding box center [349, 89] width 224 height 109
click at [323, 122] on label "Pūšanas baktērijas." at bounding box center [349, 130] width 217 height 16
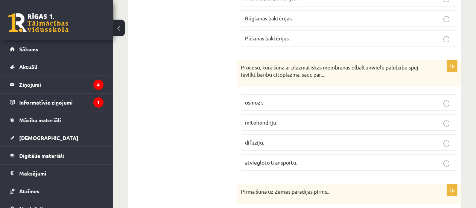
scroll to position [1666, 0]
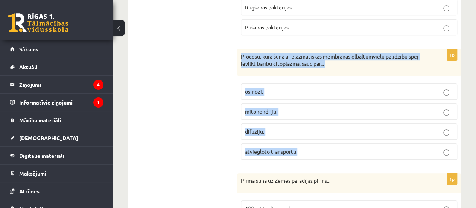
drag, startPoint x: 241, startPoint y: 43, endPoint x: 306, endPoint y: 140, distance: 116.9
click at [306, 140] on div "1p Procesu, kurā šūna ar plazmatiskās membrānas olbaltumvielu palīdzību spēj ie…" at bounding box center [349, 107] width 224 height 116
click at [315, 143] on label "atviegloto transportu." at bounding box center [349, 151] width 217 height 16
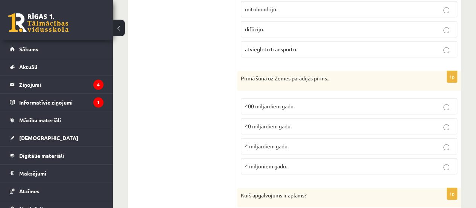
scroll to position [1769, 0]
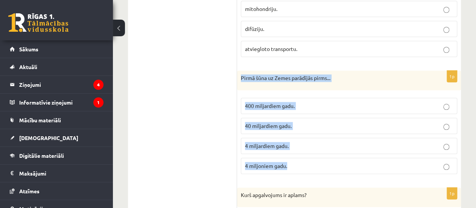
drag, startPoint x: 242, startPoint y: 61, endPoint x: 315, endPoint y: 153, distance: 117.1
click at [315, 153] on div "1p Pirmā šūna uz Zemes parādījās pirms... 400 miljardiem gadu. 40 miljardiem ga…" at bounding box center [349, 124] width 224 height 109
click at [307, 137] on label "4 miljardiem gadu." at bounding box center [349, 145] width 217 height 16
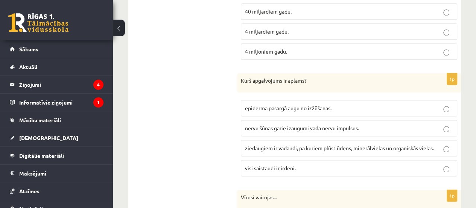
scroll to position [1883, 0]
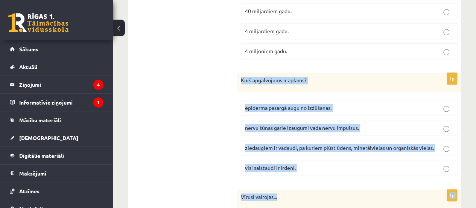
drag, startPoint x: 243, startPoint y: 66, endPoint x: 322, endPoint y: 168, distance: 129.4
click at [319, 163] on p "visi saistaudi ir irdeni." at bounding box center [349, 167] width 208 height 8
drag, startPoint x: 243, startPoint y: 64, endPoint x: 330, endPoint y: 149, distance: 121.5
click at [330, 149] on div "1p Kurš apgalvojums ir aplams? epiderma pasargā augu no izžūšanas. nervu šūnas …" at bounding box center [349, 127] width 224 height 109
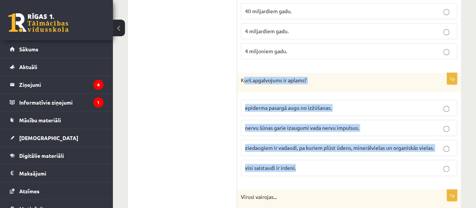
click at [342, 159] on label "visi saistaudi ir irdeni." at bounding box center [349, 167] width 217 height 16
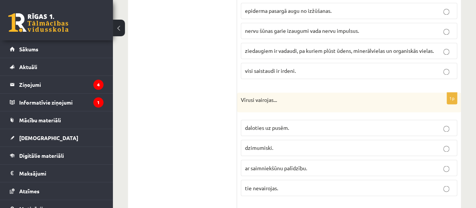
scroll to position [1995, 0]
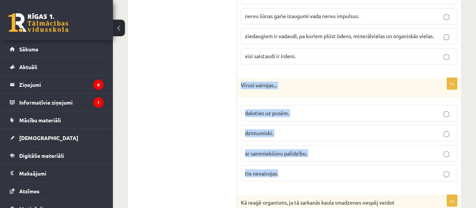
drag, startPoint x: 241, startPoint y: 67, endPoint x: 330, endPoint y: 152, distance: 123.1
click at [330, 152] on div "1p Vīrusi vairojas... daloties uz pusēm. dzimumiski. ar saimniekšūnu palīdzību.…" at bounding box center [349, 132] width 224 height 109
click at [332, 149] on p "ar saimniekšūnu palīdzību." at bounding box center [349, 153] width 208 height 8
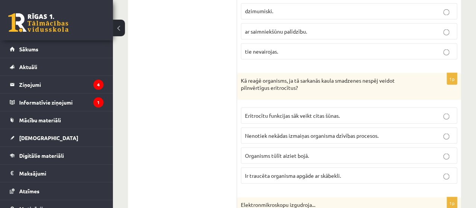
scroll to position [2117, 0]
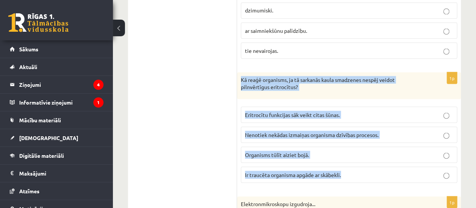
drag, startPoint x: 243, startPoint y: 61, endPoint x: 349, endPoint y: 159, distance: 144.5
click at [349, 159] on div "1p Kā reaģē organisms, ja tā sarkanās kaula smadzenes nespēj veidot pilnvērtīgu…" at bounding box center [349, 130] width 224 height 116
click at [385, 166] on label "Ir traucēta organisma apgāde ar skābekli." at bounding box center [349, 174] width 217 height 16
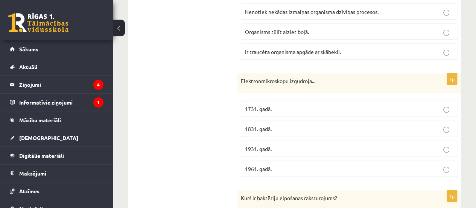
scroll to position [2240, 0]
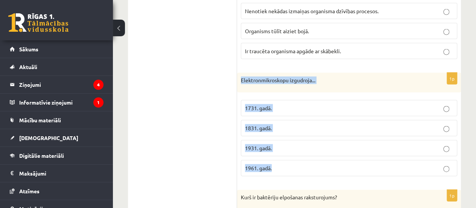
drag, startPoint x: 241, startPoint y: 62, endPoint x: 315, endPoint y: 147, distance: 112.4
click at [315, 147] on div "1p Elektronmikroskopu izgudroja... 1731. gadā. 1831. gadā. 1931. gadā. 1961. ga…" at bounding box center [349, 127] width 224 height 109
click at [281, 140] on label "1931. gadā." at bounding box center [349, 148] width 217 height 16
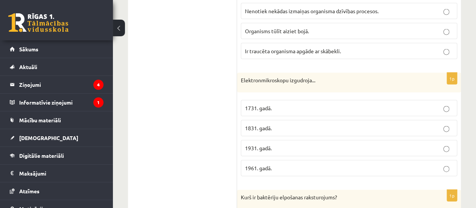
scroll to position [2341, 0]
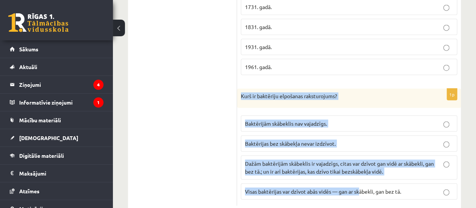
drag, startPoint x: 242, startPoint y: 78, endPoint x: 362, endPoint y: 179, distance: 157.5
click at [362, 179] on div "1p Kurš ir baktēriju elpošanas raksturojums? Baktērijām skābeklis nav vajadzīgs…" at bounding box center [349, 147] width 224 height 117
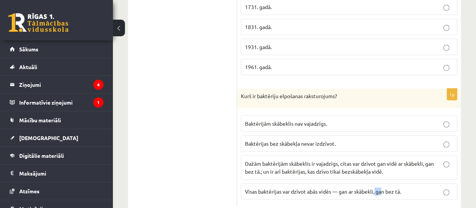
drag, startPoint x: 377, startPoint y: 178, endPoint x: 385, endPoint y: 178, distance: 7.9
click at [385, 183] on label "Visas baktērijas var dzīvot abās vidēs — gan ar skābekli, gan bez tā." at bounding box center [349, 191] width 217 height 16
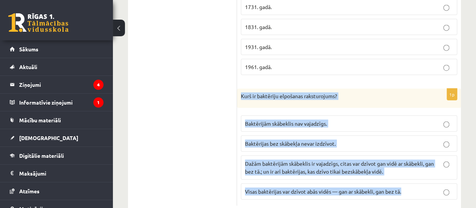
drag, startPoint x: 241, startPoint y: 75, endPoint x: 418, endPoint y: 166, distance: 198.8
click at [418, 166] on div "1p Kurš ir baktēriju elpošanas raksturojums? Baktērijām skābeklis nav vajadzīgs…" at bounding box center [349, 147] width 224 height 117
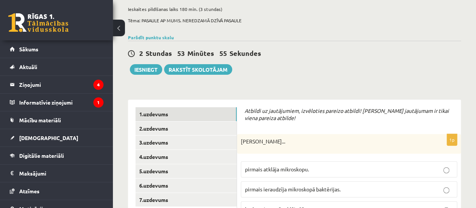
scroll to position [35, 0]
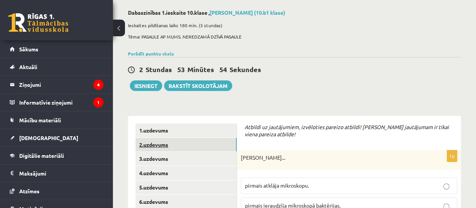
click at [181, 139] on link "2.uzdevums" at bounding box center [186, 144] width 101 height 14
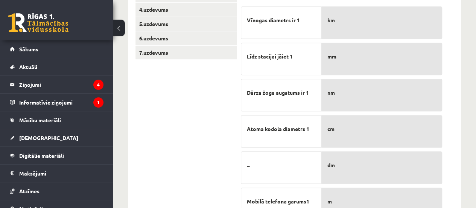
scroll to position [198, 0]
click at [341, 120] on p "cm" at bounding box center [382, 128] width 109 height 16
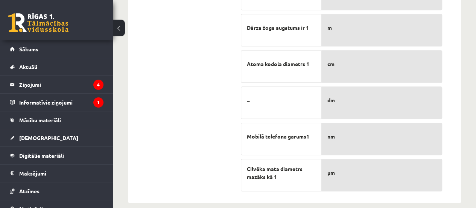
scroll to position [270, 0]
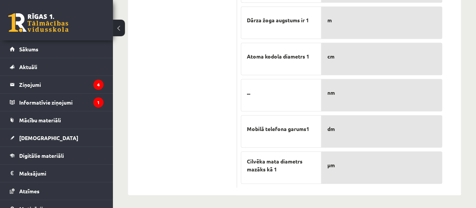
drag, startPoint x: 343, startPoint y: 128, endPoint x: 302, endPoint y: 105, distance: 46.4
click at [302, 105] on div "..." at bounding box center [281, 95] width 81 height 32
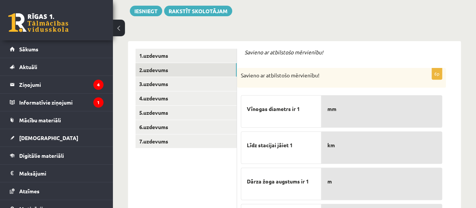
scroll to position [109, 0]
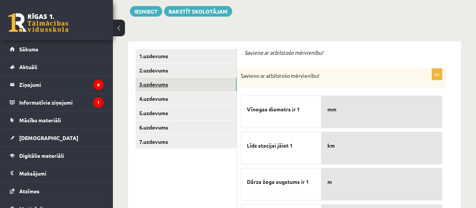
click at [194, 79] on link "3.uzdevums" at bounding box center [186, 84] width 101 height 14
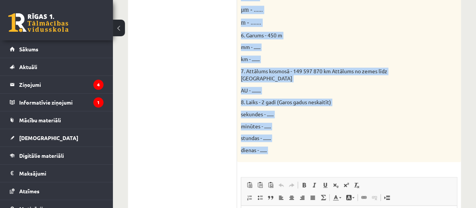
scroll to position [481, 0]
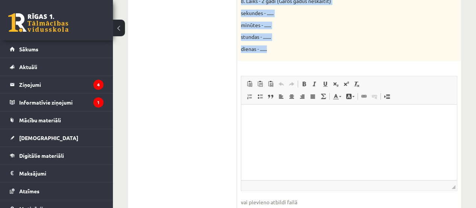
drag, startPoint x: 246, startPoint y: 30, endPoint x: 331, endPoint y: 43, distance: 86.8
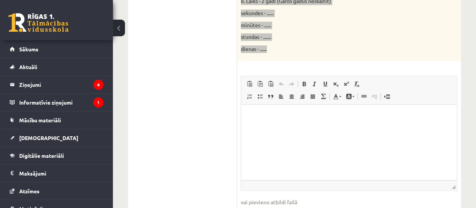
click at [283, 127] on html at bounding box center [349, 115] width 216 height 23
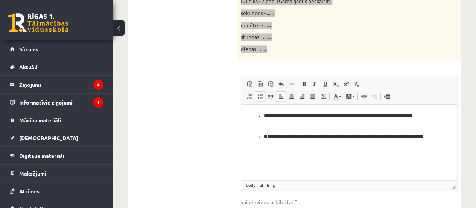
click at [275, 138] on p "**********" at bounding box center [349, 141] width 171 height 16
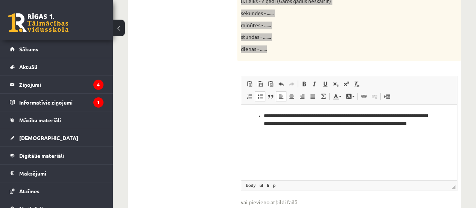
click at [370, 124] on p "**********" at bounding box center [349, 123] width 171 height 23
click at [436, 126] on ul "**********" at bounding box center [349, 123] width 201 height 23
click at [374, 124] on p "**********" at bounding box center [349, 123] width 171 height 23
click at [299, 130] on p "**********" at bounding box center [349, 123] width 171 height 23
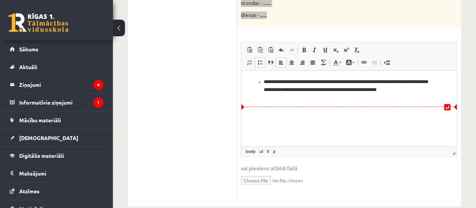
scroll to position [516, 0]
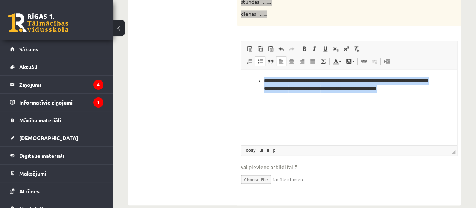
drag, startPoint x: 256, startPoint y: 79, endPoint x: 354, endPoint y: 111, distance: 103.9
click at [354, 108] on html "**********" at bounding box center [349, 88] width 216 height 38
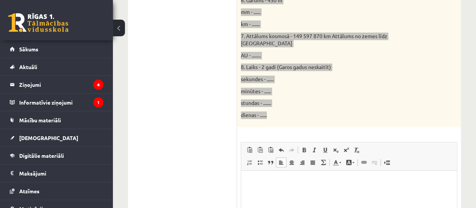
scroll to position [418, 0]
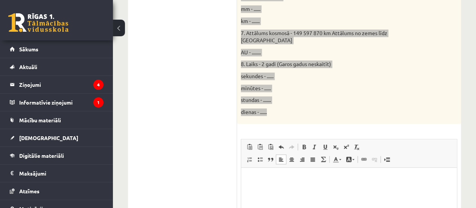
click at [285, 168] on html at bounding box center [349, 178] width 216 height 23
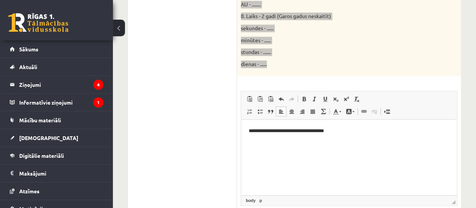
scroll to position [467, 0]
click at [252, 142] on html "**********" at bounding box center [349, 130] width 216 height 23
click at [291, 142] on html "**********" at bounding box center [349, 130] width 216 height 23
click at [355, 130] on p "**********" at bounding box center [349, 131] width 201 height 8
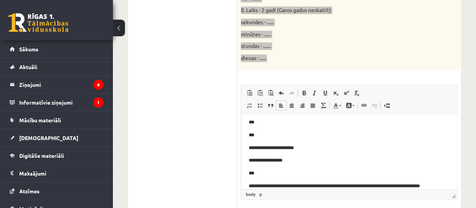
scroll to position [35, 0]
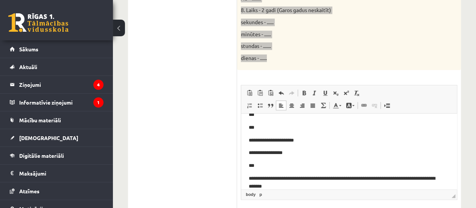
click at [365, 178] on p "**********" at bounding box center [346, 182] width 195 height 16
click at [334, 183] on p "**********" at bounding box center [346, 182] width 195 height 16
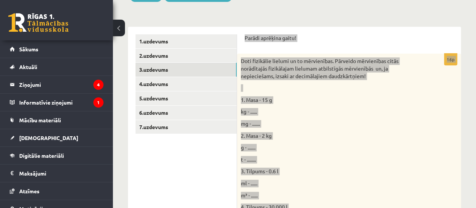
scroll to position [124, 0]
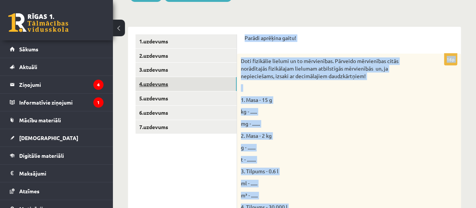
click at [189, 81] on link "4.uzdevums" at bounding box center [186, 84] width 101 height 14
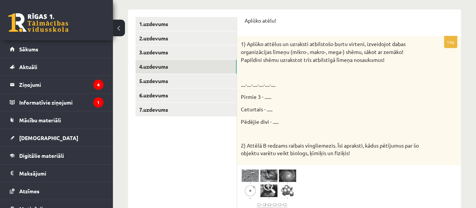
scroll to position [146, 0]
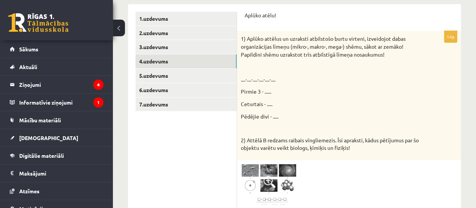
click at [248, 70] on p at bounding box center [330, 67] width 179 height 8
click at [304, 64] on p at bounding box center [330, 67] width 179 height 8
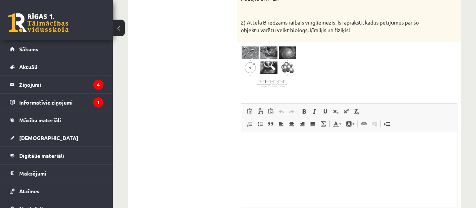
scroll to position [264, 0]
click at [268, 61] on span at bounding box center [270, 64] width 12 height 12
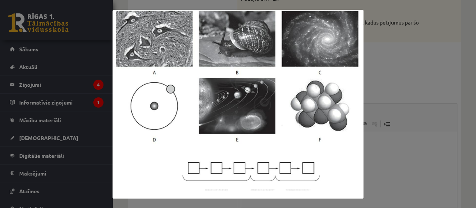
click at [371, 89] on div at bounding box center [238, 104] width 476 height 208
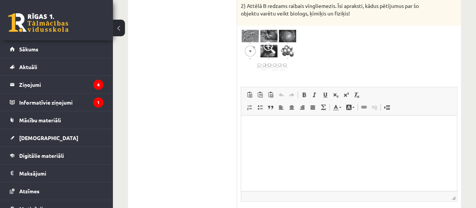
scroll to position [280, 0]
click at [305, 117] on html at bounding box center [349, 126] width 216 height 23
click at [254, 138] on html at bounding box center [349, 126] width 216 height 23
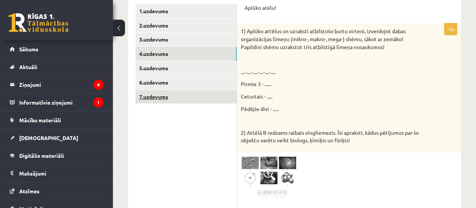
scroll to position [154, 0]
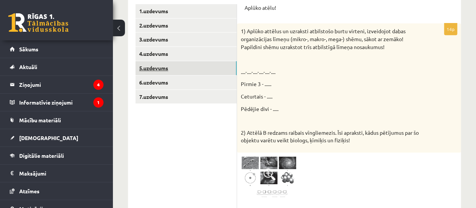
click at [185, 63] on link "5.uzdevums" at bounding box center [186, 68] width 101 height 14
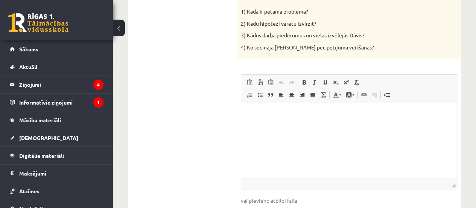
scroll to position [326, 0]
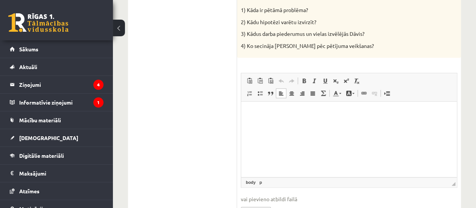
click at [263, 118] on html at bounding box center [349, 112] width 216 height 23
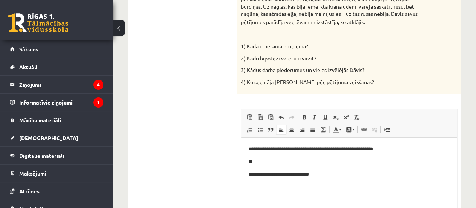
scroll to position [290, 0]
click at [259, 174] on p "**********" at bounding box center [349, 174] width 201 height 8
click at [260, 189] on p "**" at bounding box center [349, 187] width 201 height 8
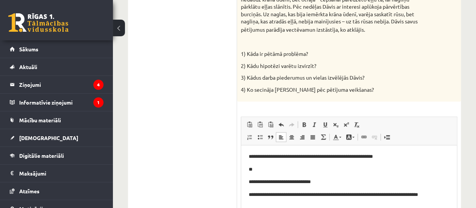
scroll to position [284, 0]
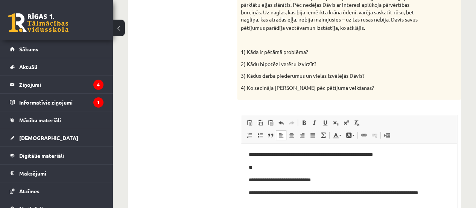
click at [273, 169] on p "**" at bounding box center [349, 167] width 201 height 8
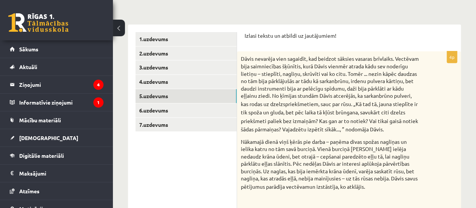
scroll to position [125, 0]
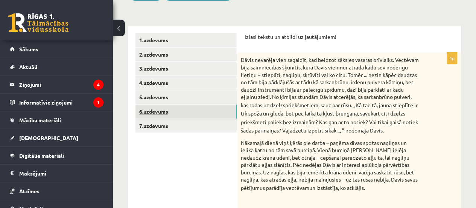
click at [206, 108] on link "6.uzdevums" at bounding box center [186, 111] width 101 height 14
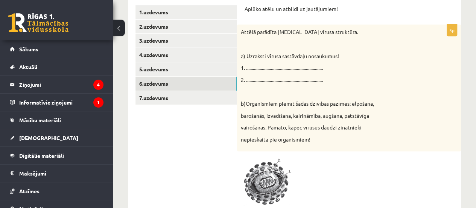
scroll to position [153, 0]
click at [298, 116] on p "barošanās, izvadīšana, kairināmība, augšana, patstāvīga" at bounding box center [330, 115] width 179 height 8
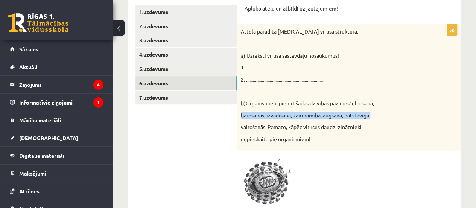
click at [298, 116] on p "barošanās, izvadīšana, kairināmība, augšana, patstāvīga" at bounding box center [330, 115] width 179 height 8
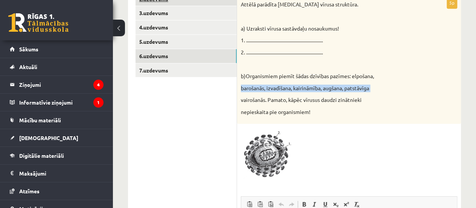
scroll to position [180, 0]
click at [258, 140] on img at bounding box center [269, 153] width 56 height 53
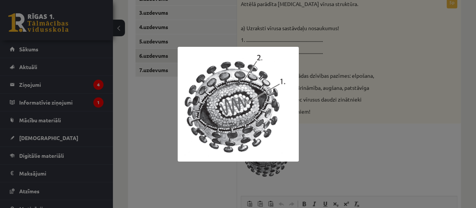
click at [337, 4] on div at bounding box center [238, 104] width 476 height 208
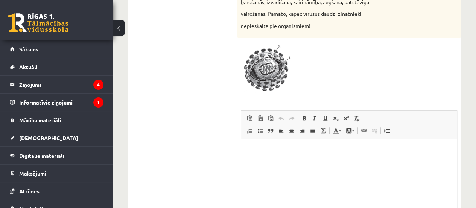
scroll to position [295, 0]
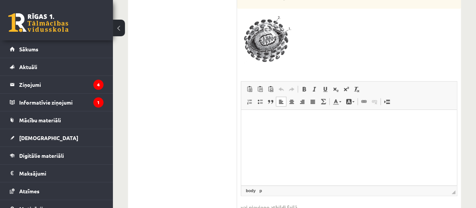
click at [300, 133] on html at bounding box center [349, 121] width 216 height 23
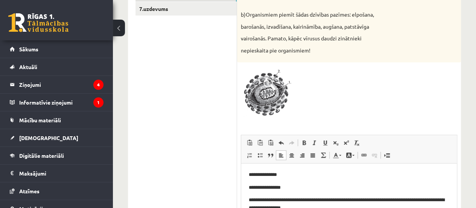
scroll to position [241, 0]
drag, startPoint x: 58, startPoint y: 21, endPoint x: 299, endPoint y: 153, distance: 274.9
click at [299, 153] on span at bounding box center [302, 155] width 6 height 6
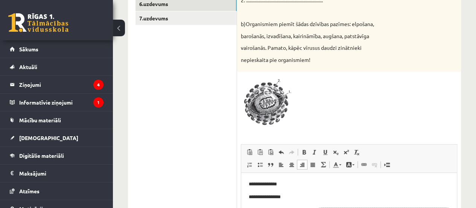
scroll to position [231, 0]
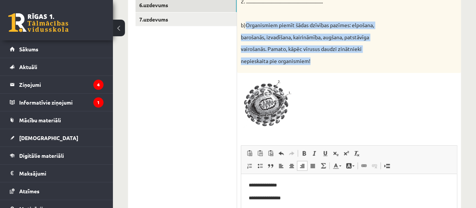
drag, startPoint x: 247, startPoint y: 24, endPoint x: 324, endPoint y: 64, distance: 86.2
click at [324, 64] on div "Attēlā parādīta HIV vīrusa struktūra. a) Uzraksti vīrusa sastāvdaļu nosaukumus!…" at bounding box center [349, 9] width 224 height 127
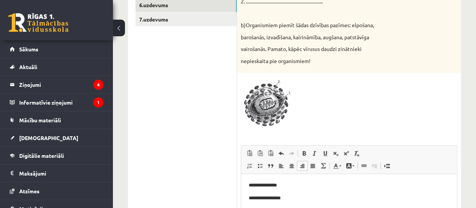
click at [353, 87] on div at bounding box center [349, 102] width 217 height 53
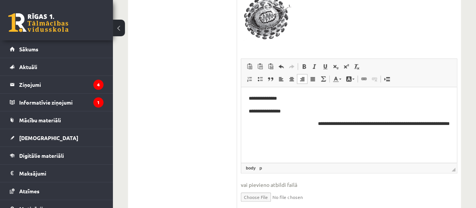
scroll to position [333, 0]
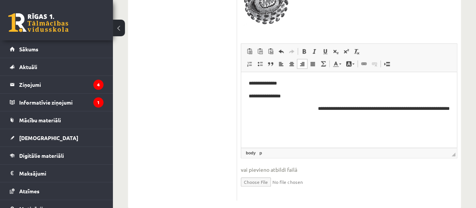
click at [449, 108] on p "**********" at bounding box center [349, 108] width 201 height 8
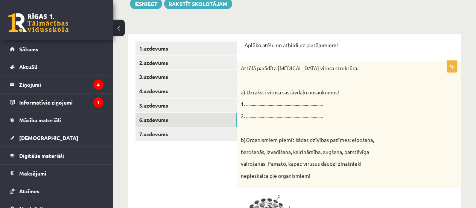
scroll to position [114, 0]
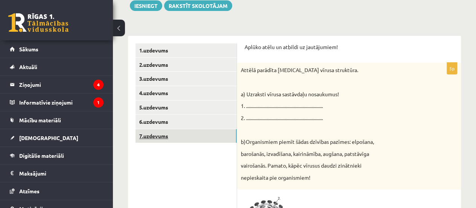
click at [176, 136] on link "7.uzdevums" at bounding box center [186, 136] width 101 height 14
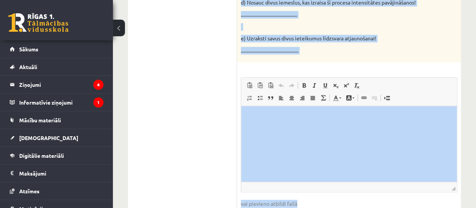
scroll to position [381, 0]
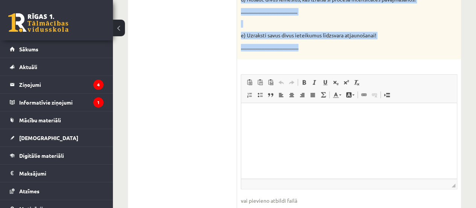
drag, startPoint x: 242, startPoint y: 23, endPoint x: 367, endPoint y: 50, distance: 127.5
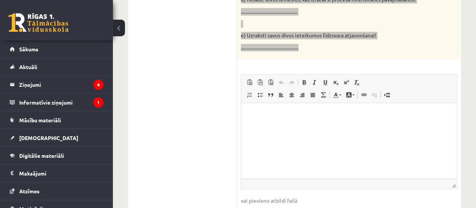
click at [256, 114] on p "Bagātinātā teksta redaktors, wiswyg-editor-user-answer-47024850544100" at bounding box center [349, 114] width 201 height 8
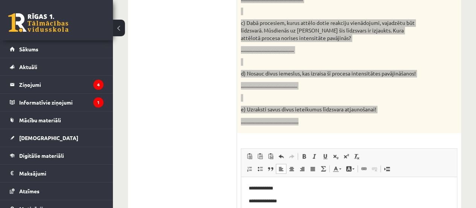
scroll to position [307, 0]
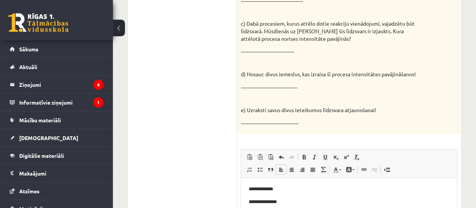
click at [218, 21] on ul "1.uzdevums 2.uzdevums 3.uzdevums 4.uzdevums 5.uzdevums 6.uzdevums 7.uzdevums" at bounding box center [187, 78] width 102 height 455
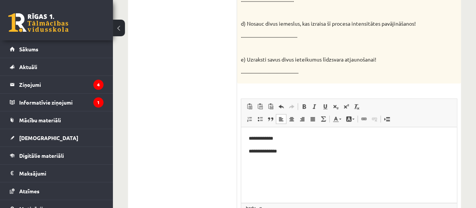
scroll to position [373, 0]
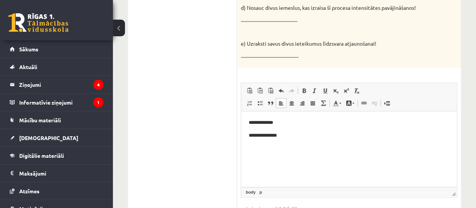
click at [300, 151] on p "Bagātinātā teksta redaktors, wiswyg-editor-user-answer-47024850544100" at bounding box center [349, 148] width 201 height 8
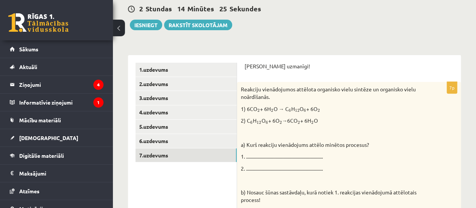
scroll to position [96, 0]
click at [144, 29] on button "Iesniegt" at bounding box center [146, 24] width 32 height 11
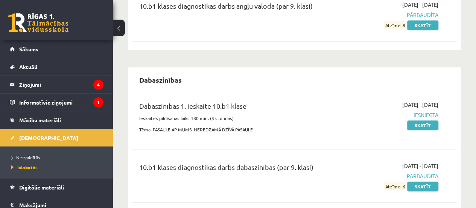
scroll to position [177, 0]
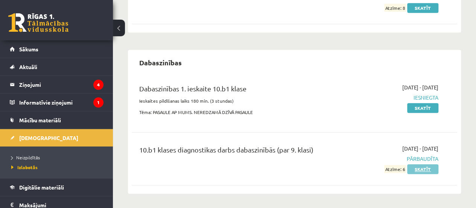
click at [423, 172] on link "Skatīt" at bounding box center [423, 169] width 31 height 10
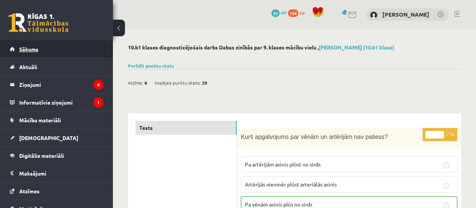
click at [64, 53] on link "Sākums" at bounding box center [57, 48] width 94 height 17
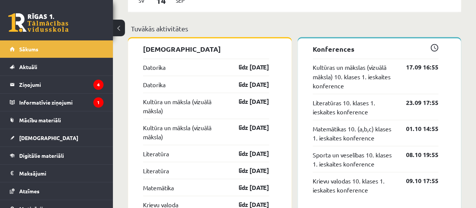
scroll to position [637, 0]
